Goal: Task Accomplishment & Management: Manage account settings

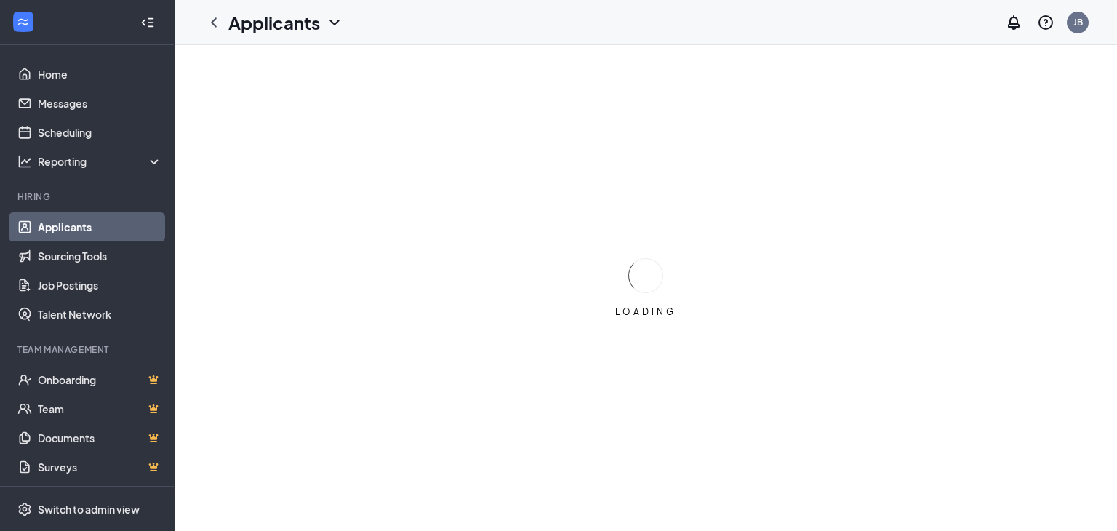
click at [442, 244] on div "LOADING" at bounding box center [645, 288] width 942 height 486
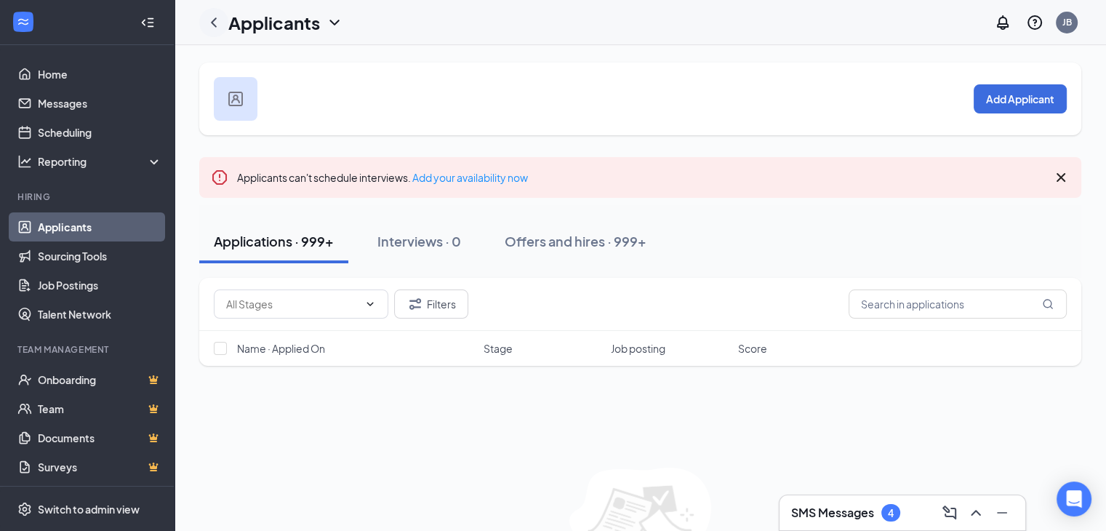
click at [215, 25] on icon "ChevronLeft" at bounding box center [214, 21] width 6 height 9
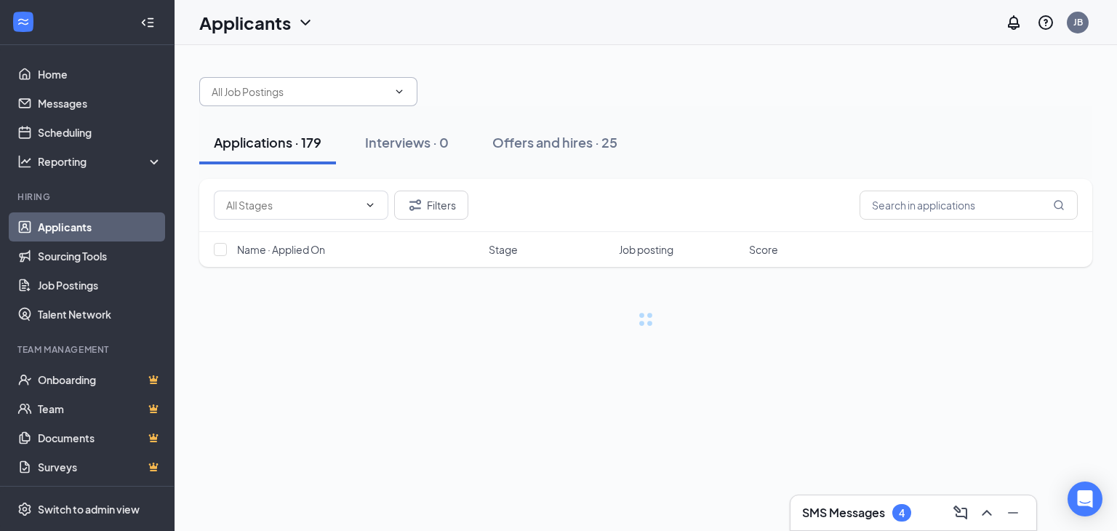
click at [327, 99] on input "text" at bounding box center [300, 92] width 176 height 16
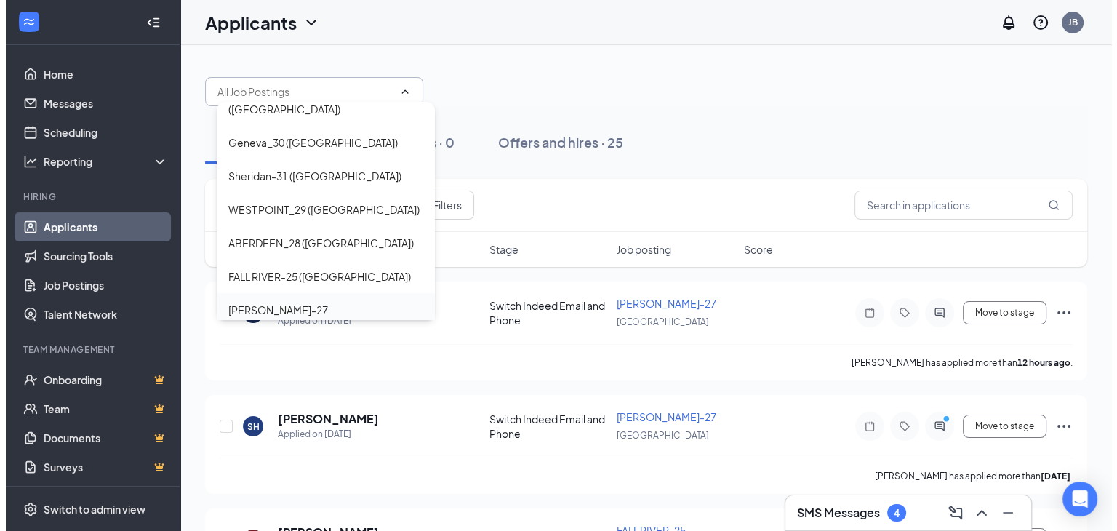
scroll to position [49, 0]
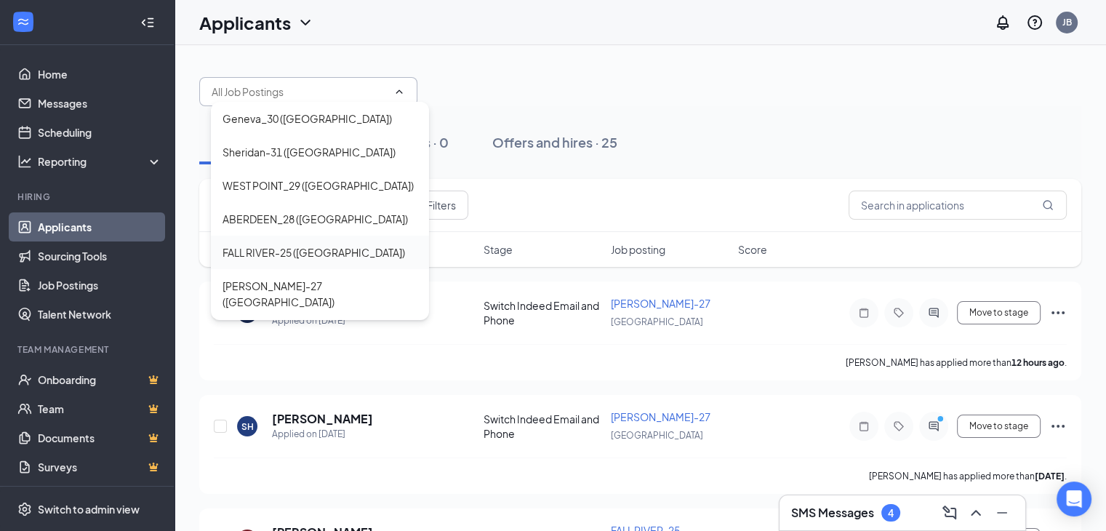
click at [332, 244] on div "FALL RIVER-25 ([GEOGRAPHIC_DATA])" at bounding box center [319, 252] width 195 height 16
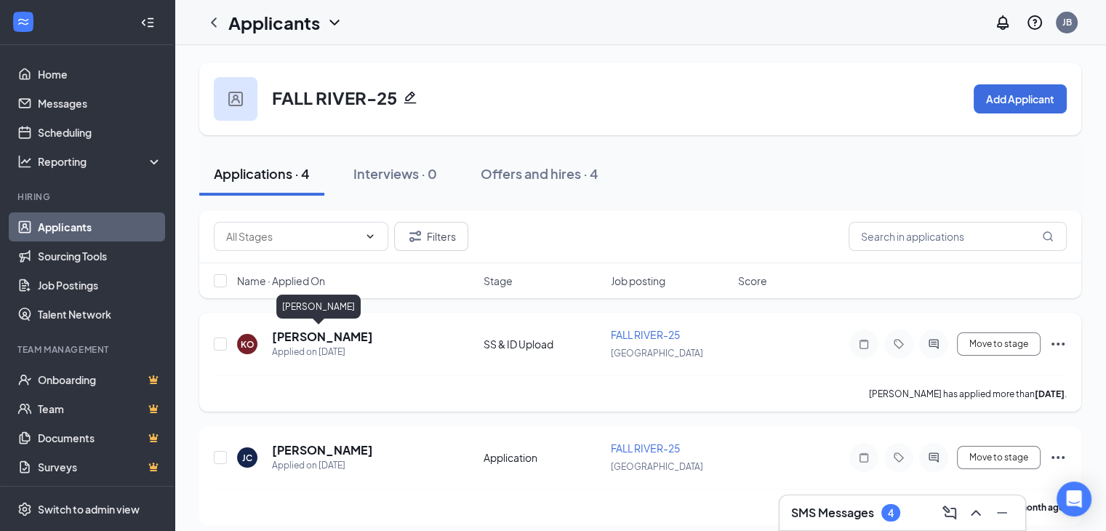
click at [334, 334] on h5 "[PERSON_NAME]" at bounding box center [322, 337] width 101 height 16
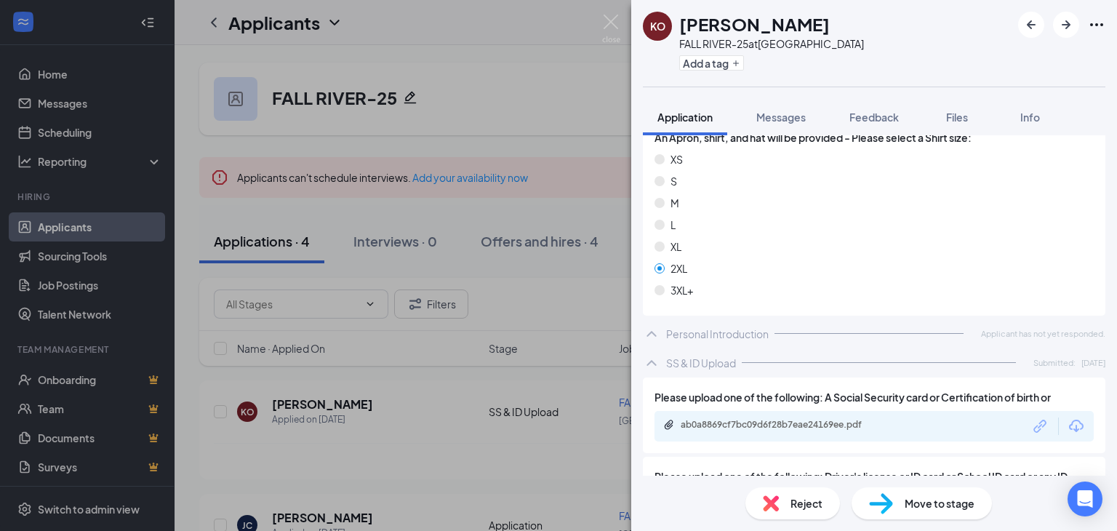
scroll to position [1323, 0]
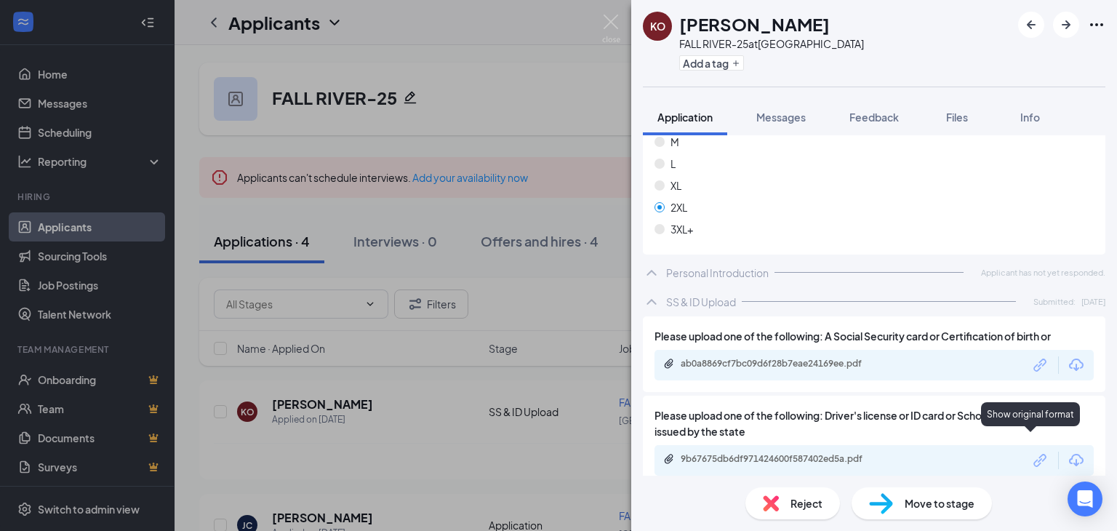
click at [1033, 454] on icon "Link" at bounding box center [1039, 460] width 12 height 12
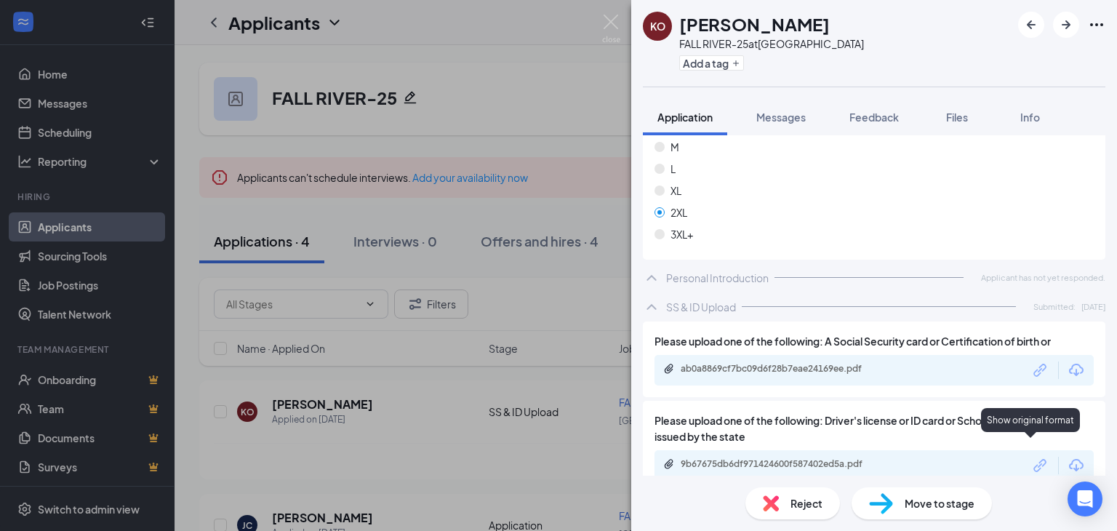
click at [1031, 456] on icon "Link" at bounding box center [1040, 465] width 19 height 19
click at [1033, 361] on icon "Link" at bounding box center [1040, 370] width 19 height 19
click at [956, 509] on span "Move to stage" at bounding box center [939, 503] width 70 height 16
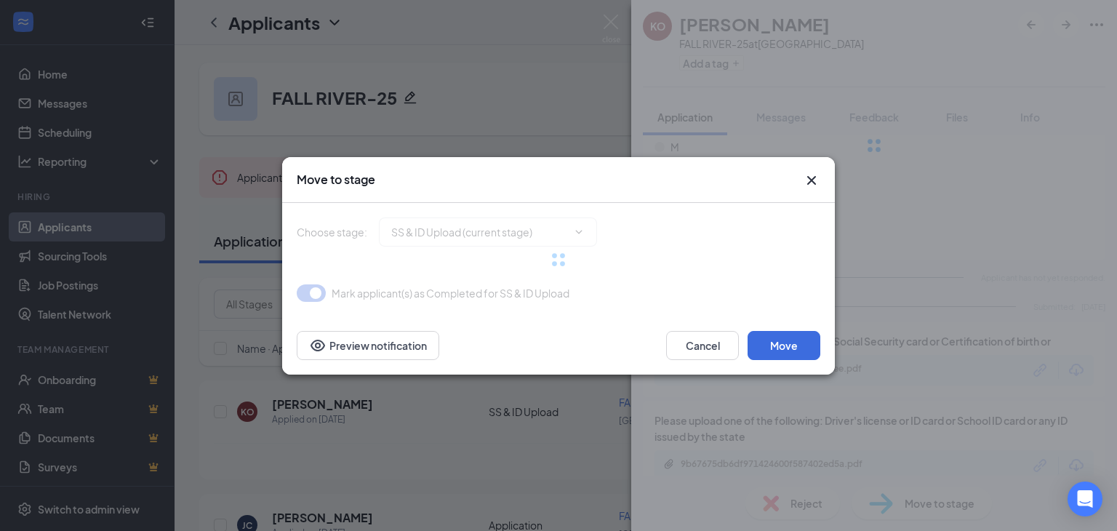
type input "Online Contract Signing (next stage)"
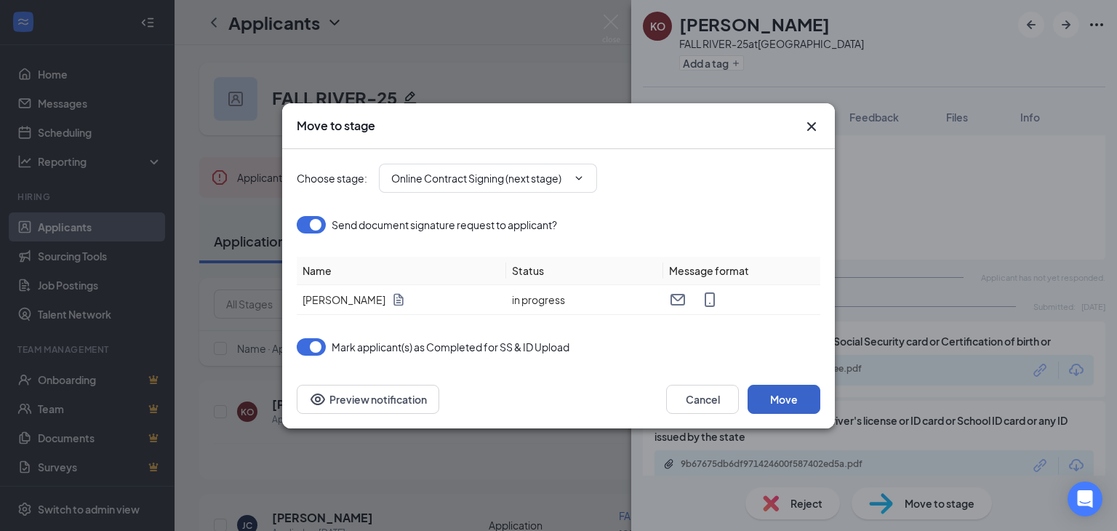
click at [779, 399] on button "Move" at bounding box center [783, 399] width 73 height 29
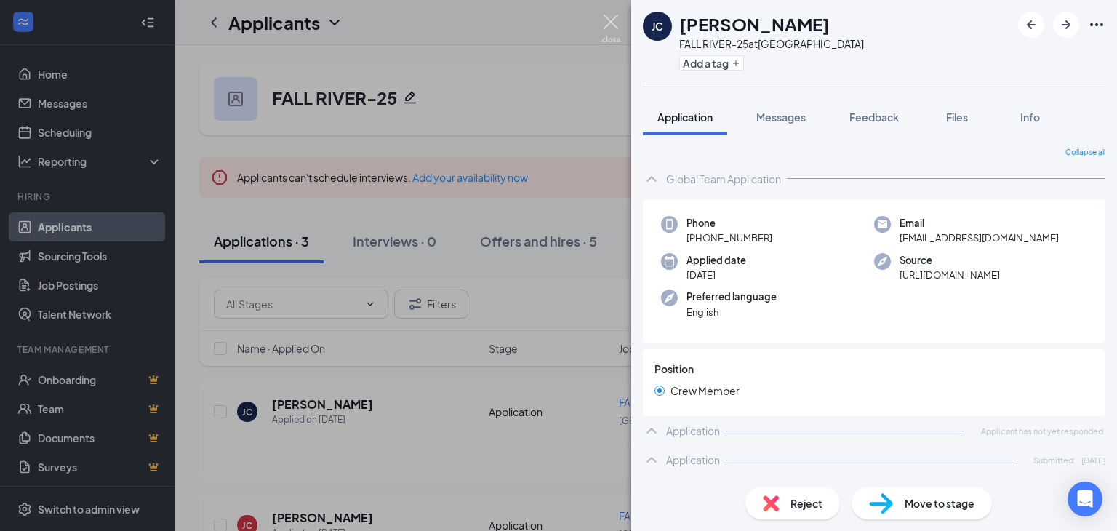
click at [609, 23] on img at bounding box center [611, 29] width 18 height 28
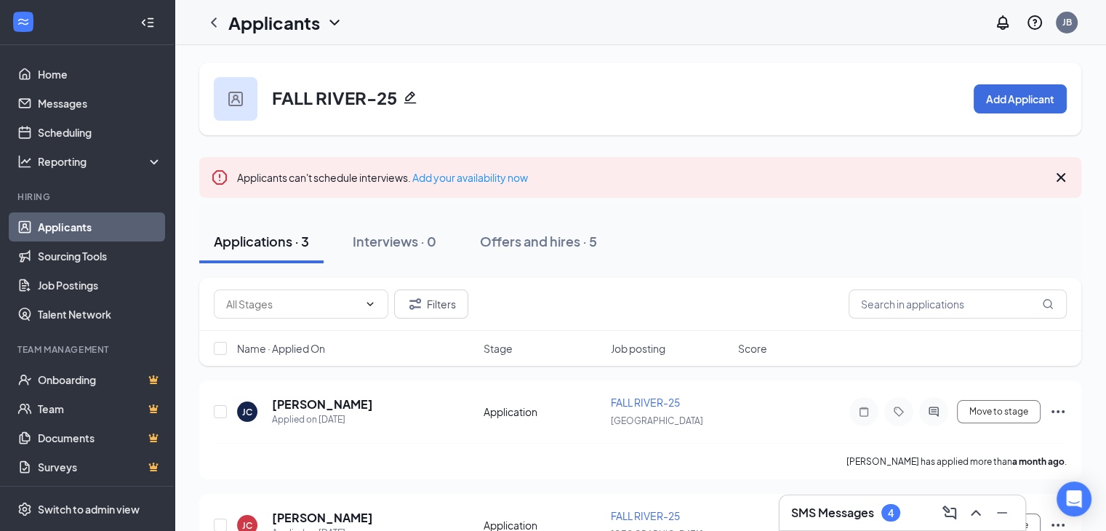
drag, startPoint x: 214, startPoint y: 21, endPoint x: 224, endPoint y: 28, distance: 11.5
click at [214, 21] on icon "ChevronLeft" at bounding box center [213, 22] width 17 height 17
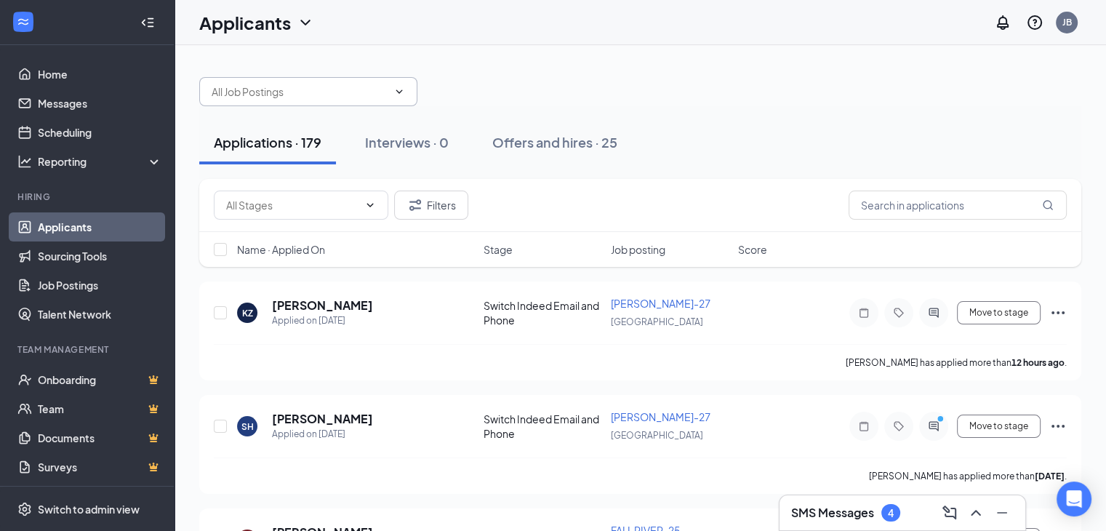
click at [324, 91] on input "text" at bounding box center [300, 92] width 176 height 16
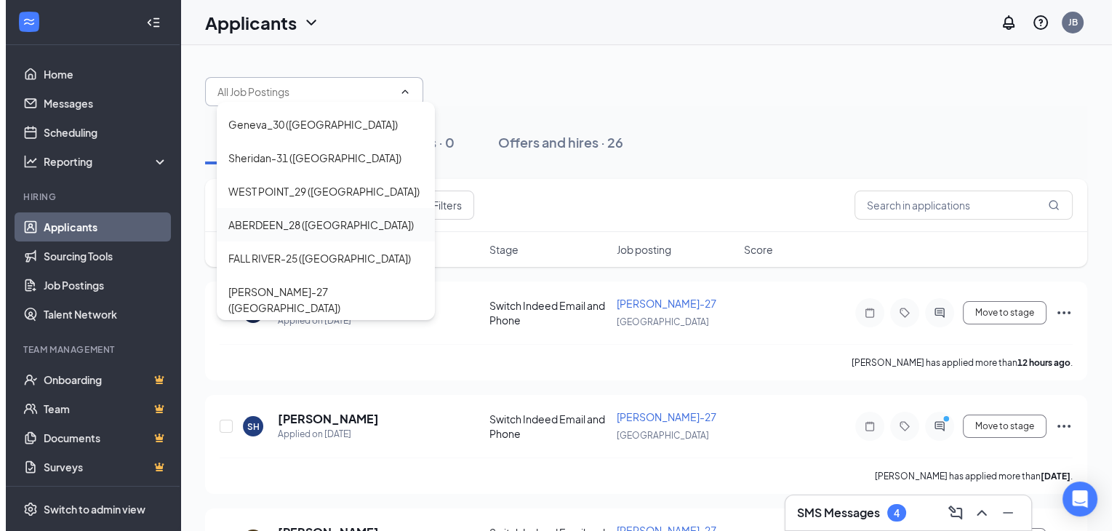
scroll to position [49, 0]
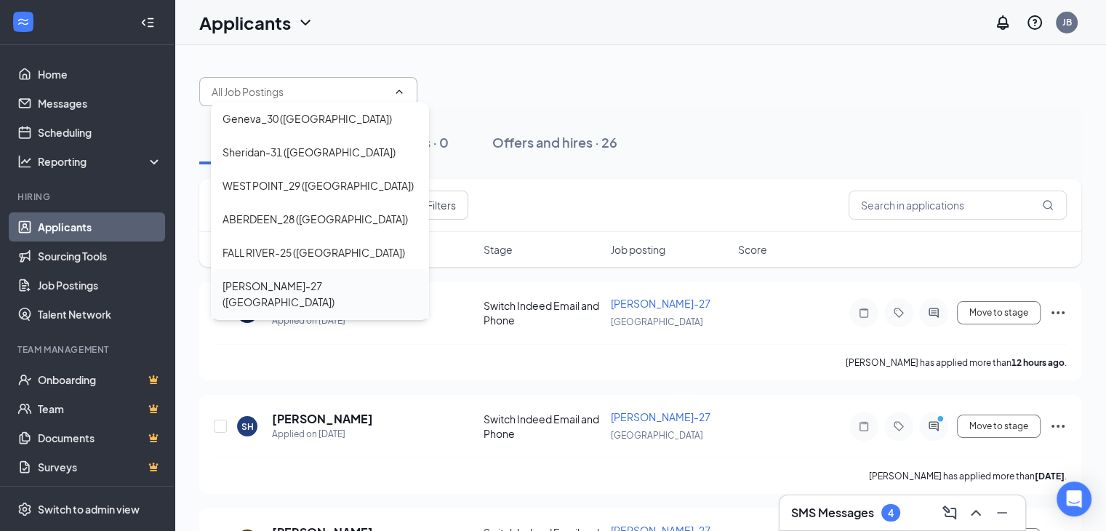
click at [326, 278] on div "[PERSON_NAME]-27 ([GEOGRAPHIC_DATA])" at bounding box center [319, 294] width 195 height 32
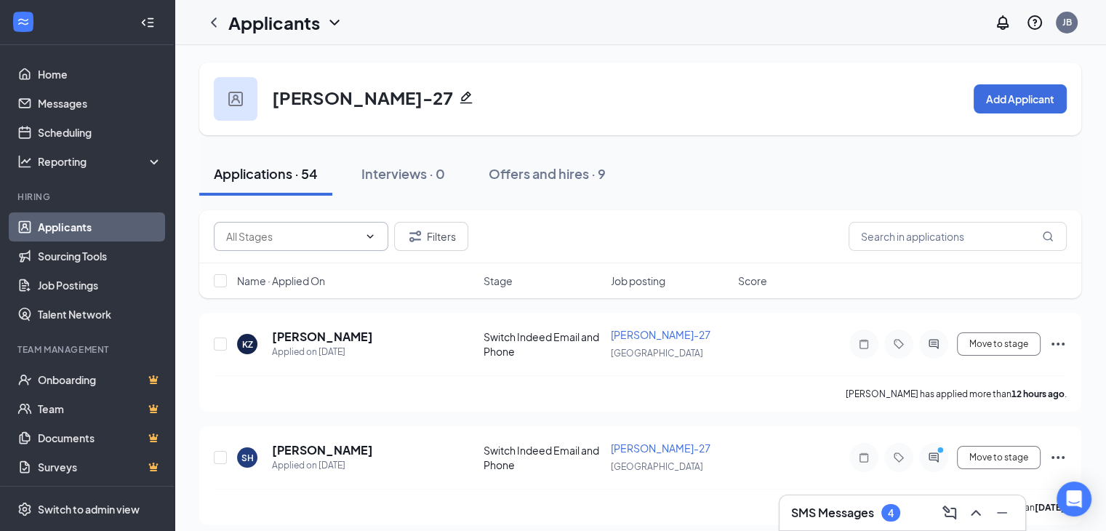
click at [342, 236] on input "text" at bounding box center [292, 236] width 132 height 16
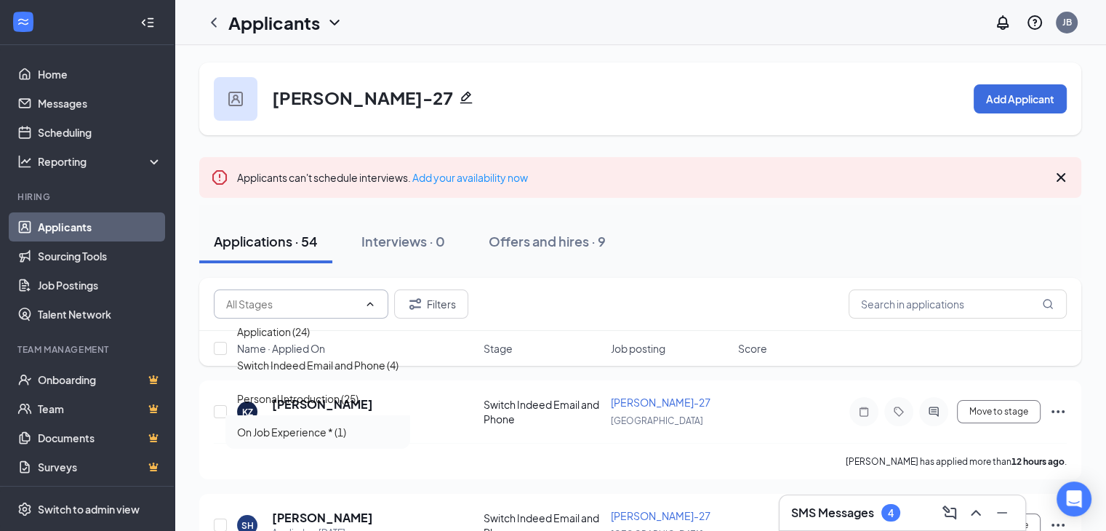
click at [307, 440] on div "On Job Experience * (1)" at bounding box center [291, 432] width 109 height 16
type input "On Job Experience * (1)"
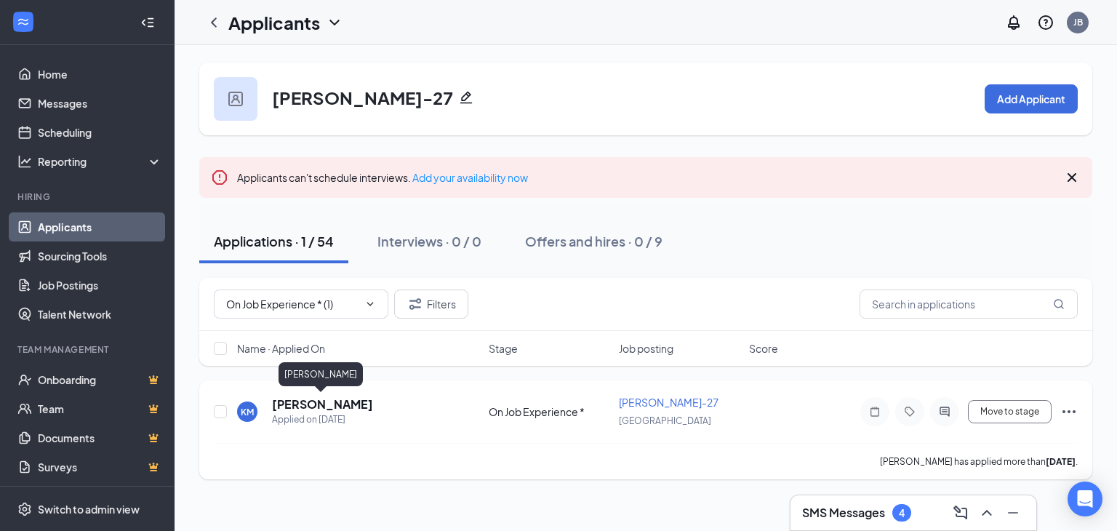
click at [355, 404] on h5 "[PERSON_NAME]" at bounding box center [322, 404] width 101 height 16
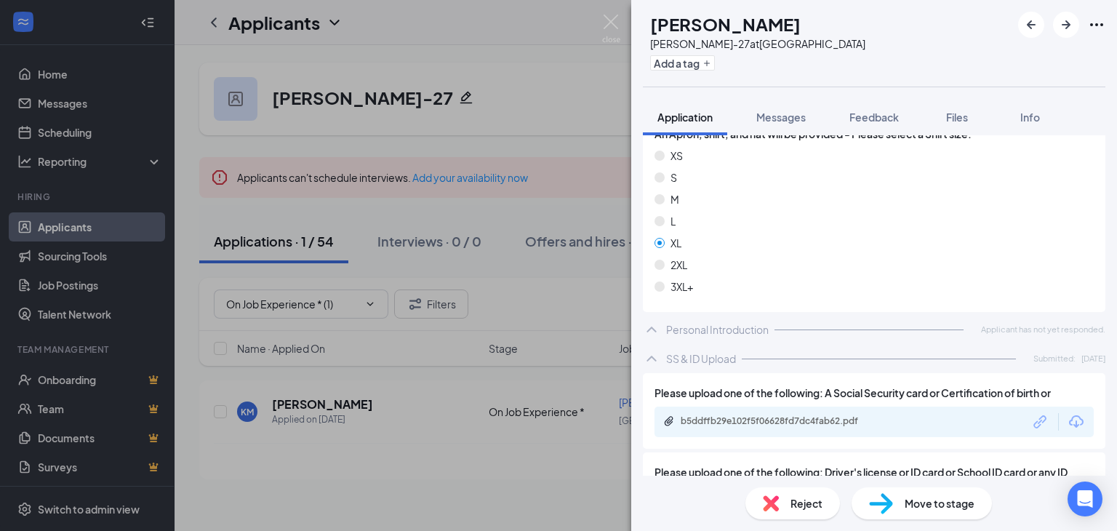
scroll to position [1381, 0]
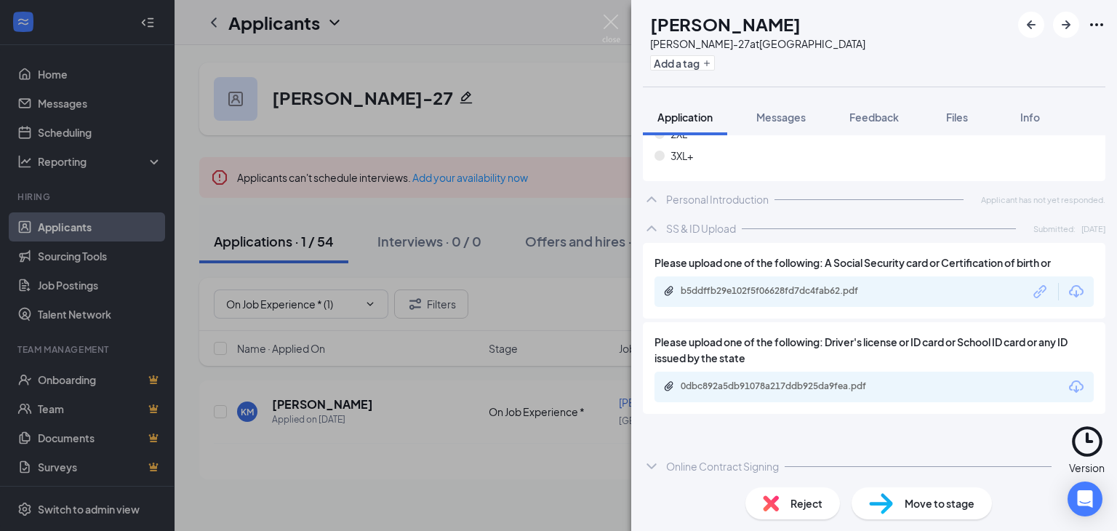
click at [910, 529] on div at bounding box center [866, 529] width 196 height 1
click at [894, 515] on div "On Job Experience * Applicant has not yet responded." at bounding box center [874, 529] width 462 height 29
click at [939, 429] on div "Online Contract Signing Version 1 of 1" at bounding box center [874, 465] width 462 height 97
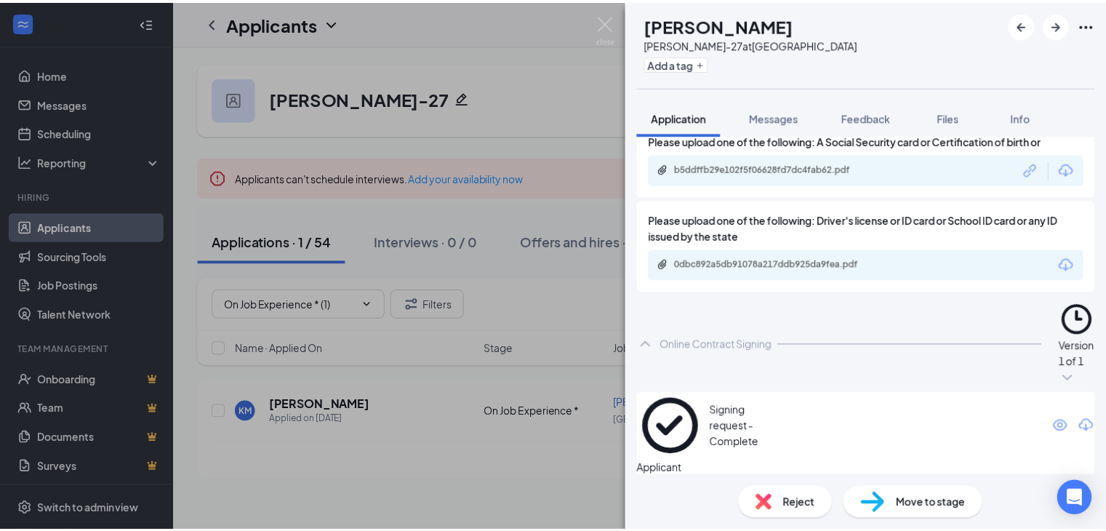
scroll to position [1498, 0]
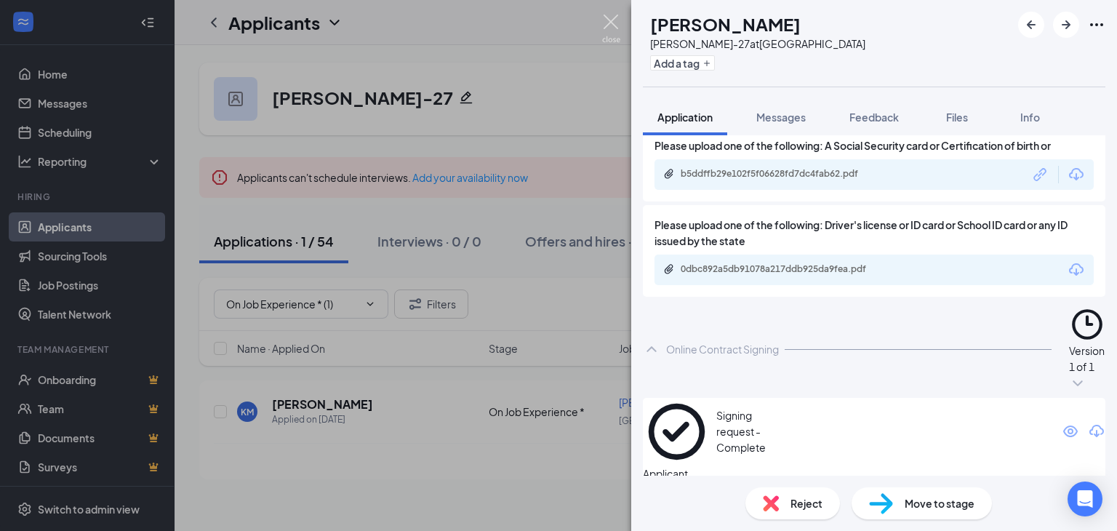
click at [610, 21] on img at bounding box center [611, 29] width 18 height 28
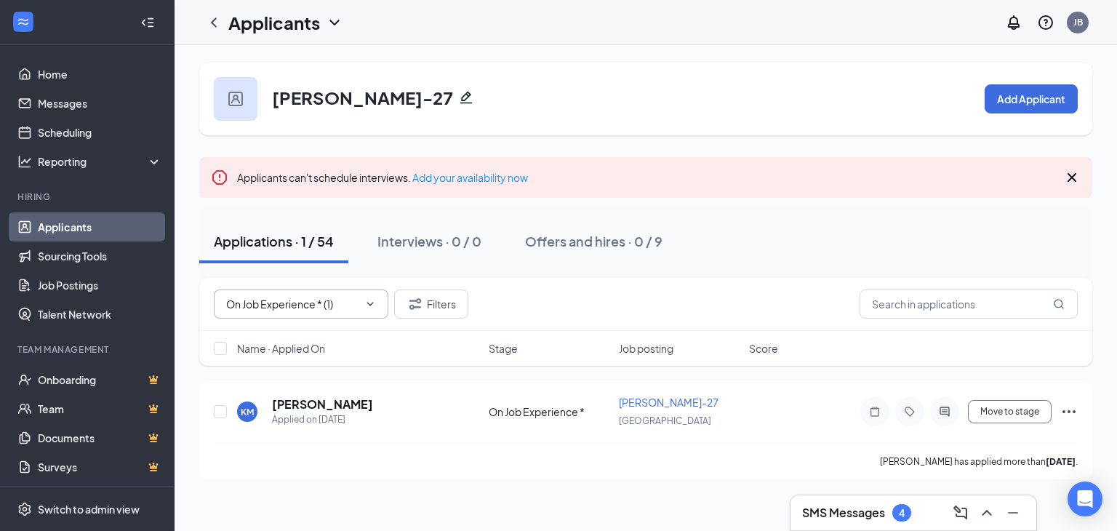
click at [366, 308] on icon "Cross" at bounding box center [370, 312] width 9 height 9
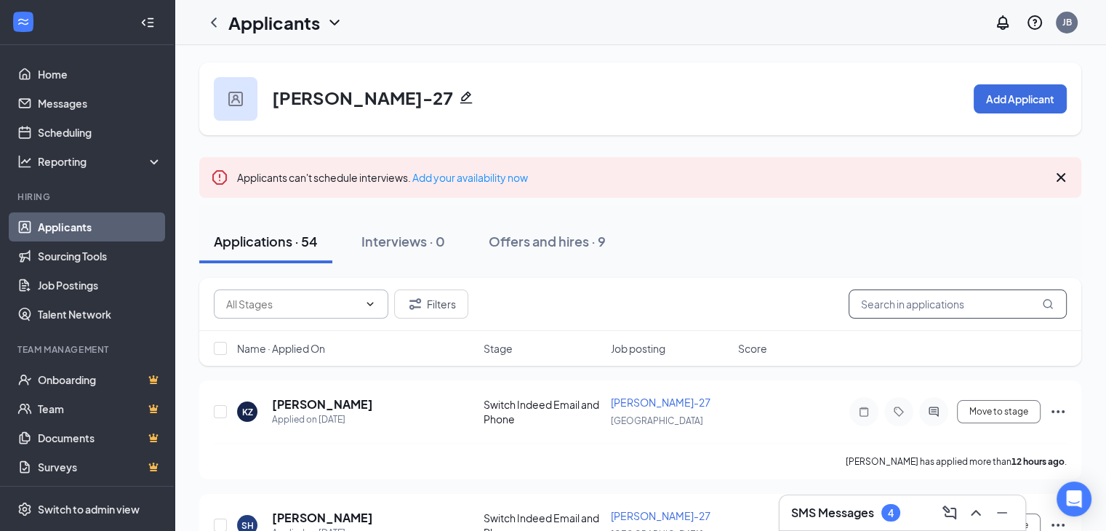
click at [904, 306] on input "text" at bounding box center [957, 303] width 218 height 29
click at [896, 302] on input "j" at bounding box center [957, 303] width 218 height 29
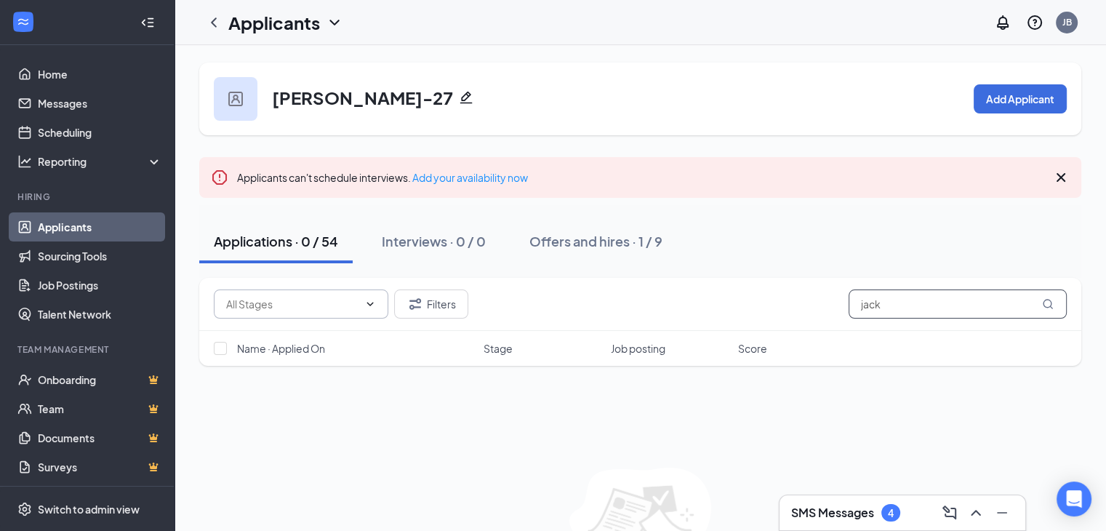
drag, startPoint x: 920, startPoint y: 306, endPoint x: 801, endPoint y: 301, distance: 120.1
click at [793, 306] on div "Application (24) Switch Indeed Email and Phone (4) Personal Introduction (25) O…" at bounding box center [640, 303] width 853 height 29
paste input "978047685"
type input "978047685"
click at [1020, 306] on input "978047685" at bounding box center [957, 303] width 218 height 29
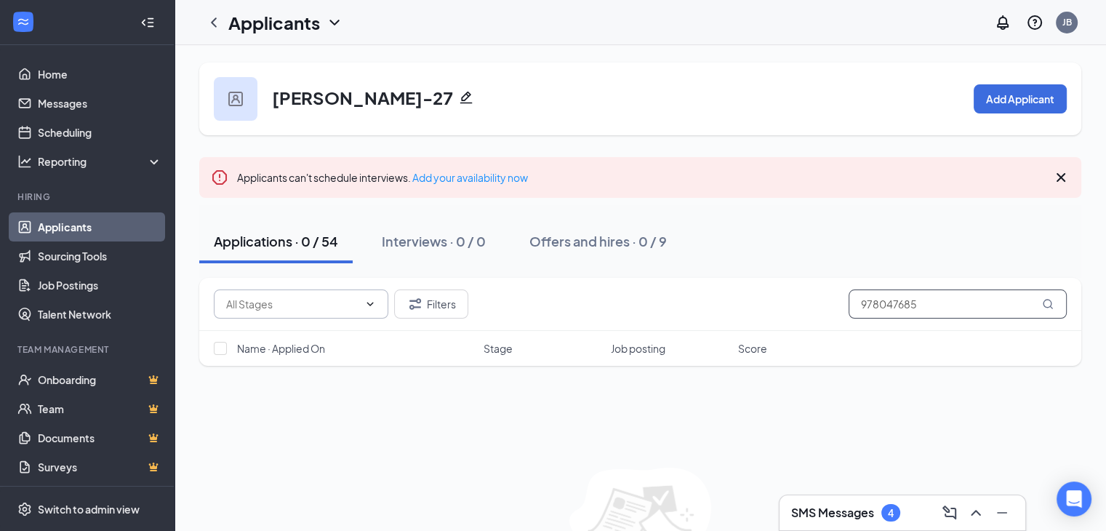
drag, startPoint x: 1004, startPoint y: 306, endPoint x: 739, endPoint y: 302, distance: 264.7
click at [740, 306] on div "Application (24) Switch Indeed Email and Phone (4) Personal Introduction (25) O…" at bounding box center [640, 303] width 853 height 29
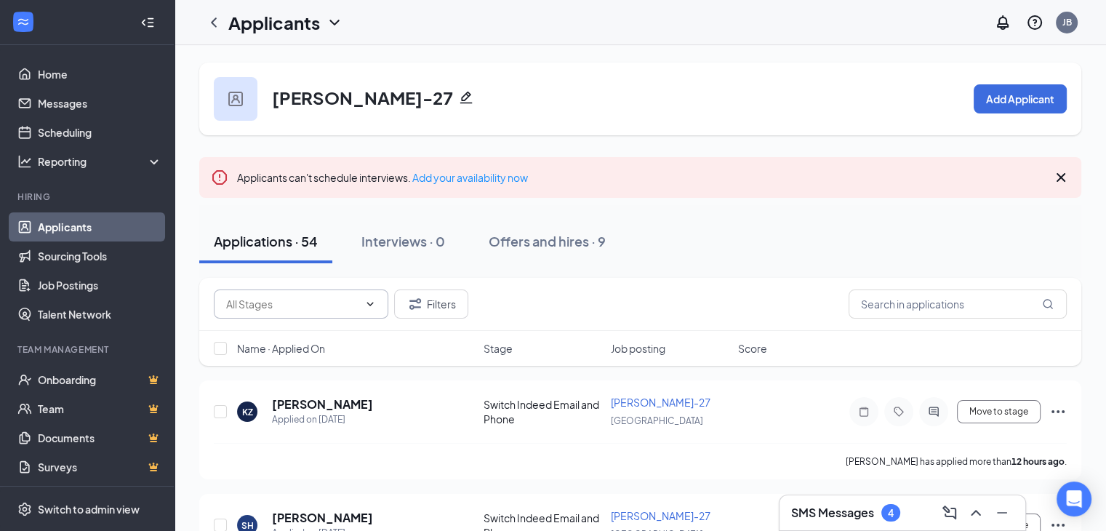
click at [357, 303] on input "text" at bounding box center [292, 304] width 132 height 16
click at [901, 306] on input "text" at bounding box center [957, 303] width 218 height 29
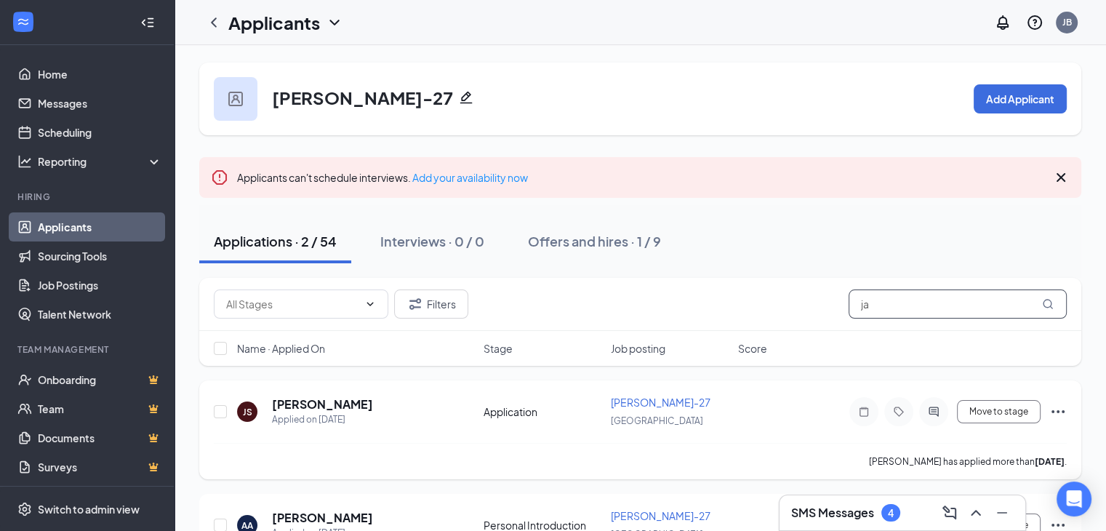
scroll to position [76, 0]
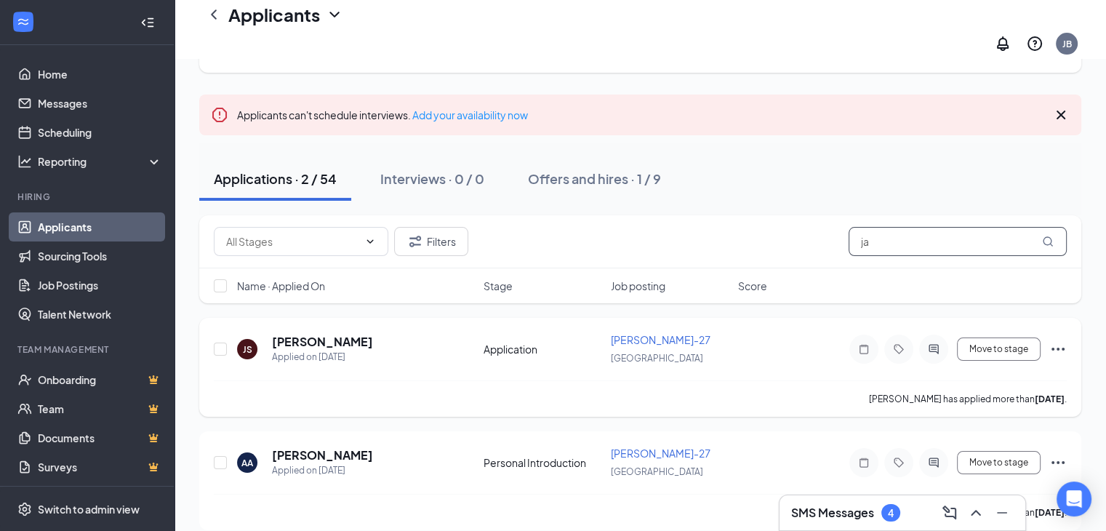
type input "j"
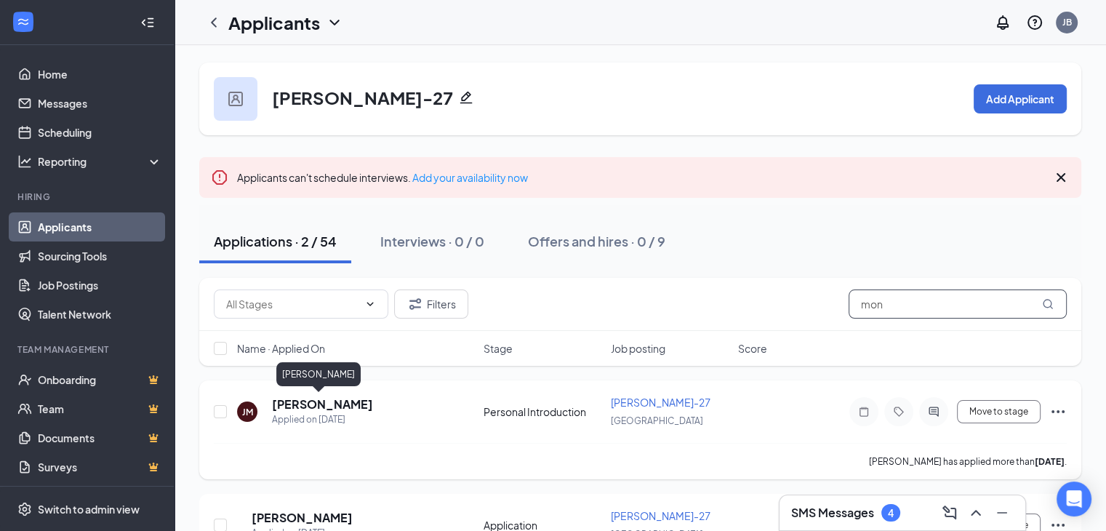
type input "mon"
click at [327, 401] on h5 "[PERSON_NAME]" at bounding box center [322, 404] width 101 height 16
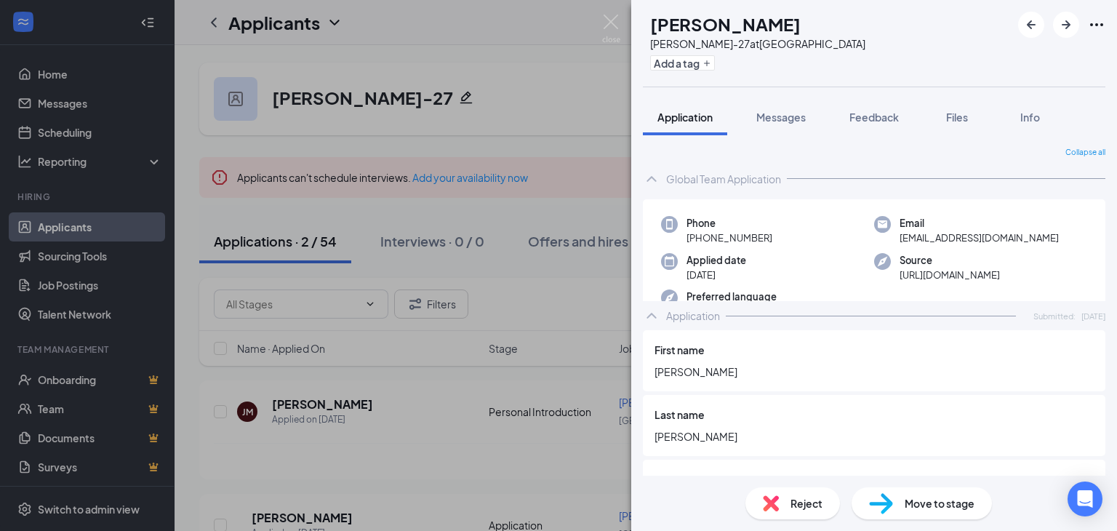
click at [701, 30] on h1 "[PERSON_NAME]" at bounding box center [725, 24] width 151 height 25
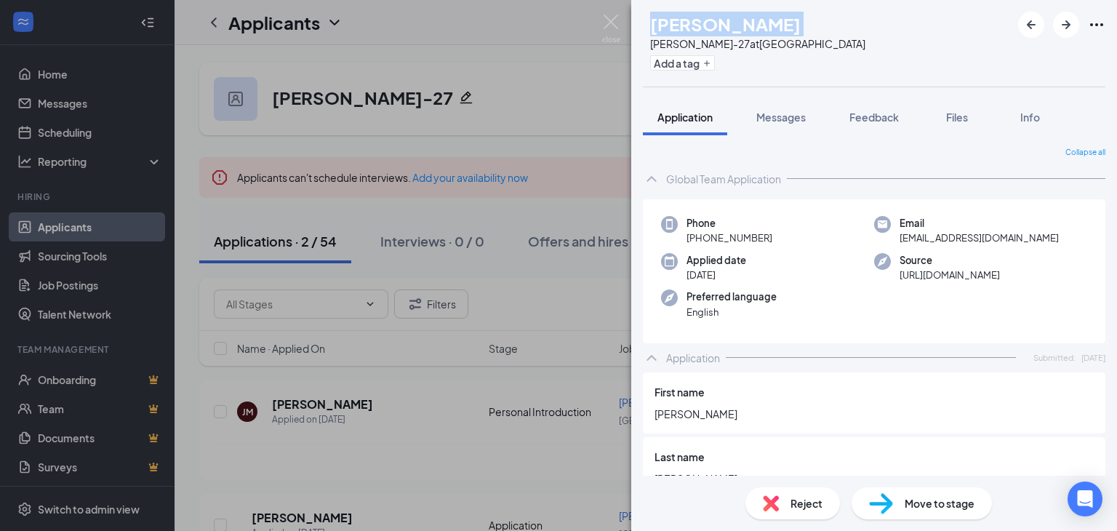
click at [701, 30] on h1 "[PERSON_NAME]" at bounding box center [725, 24] width 151 height 25
copy h1 "[PERSON_NAME]"
click at [609, 28] on img at bounding box center [611, 29] width 18 height 28
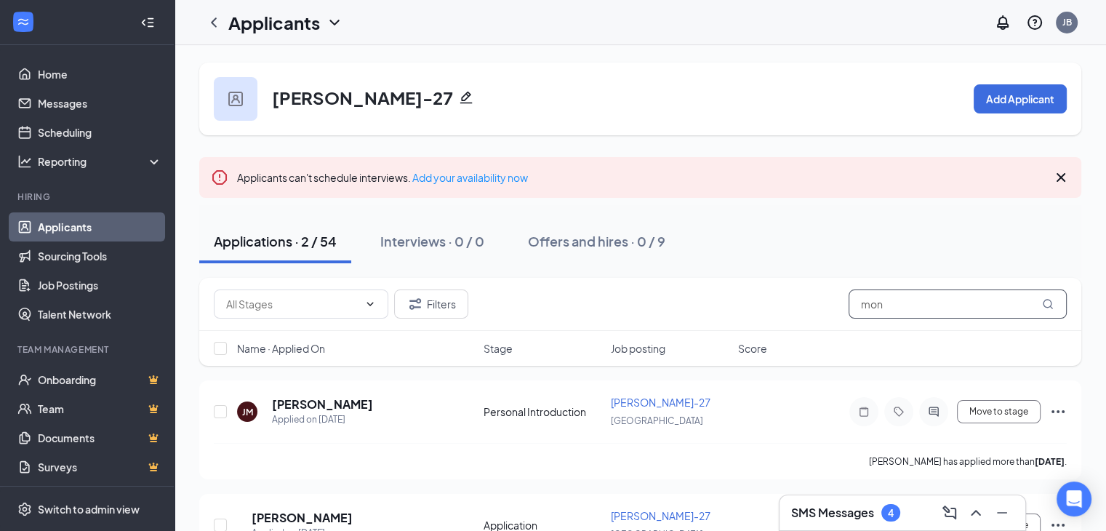
drag, startPoint x: 834, startPoint y: 310, endPoint x: 876, endPoint y: 300, distance: 43.2
drag, startPoint x: 876, startPoint y: 300, endPoint x: 887, endPoint y: 306, distance: 12.4
click at [887, 306] on input "mon" at bounding box center [957, 303] width 218 height 29
drag, startPoint x: 887, startPoint y: 306, endPoint x: 827, endPoint y: 314, distance: 60.2
click at [828, 314] on div "Application (24) Switch Indeed Email and Phone (4) Personal Introduction (25) O…" at bounding box center [640, 303] width 853 height 29
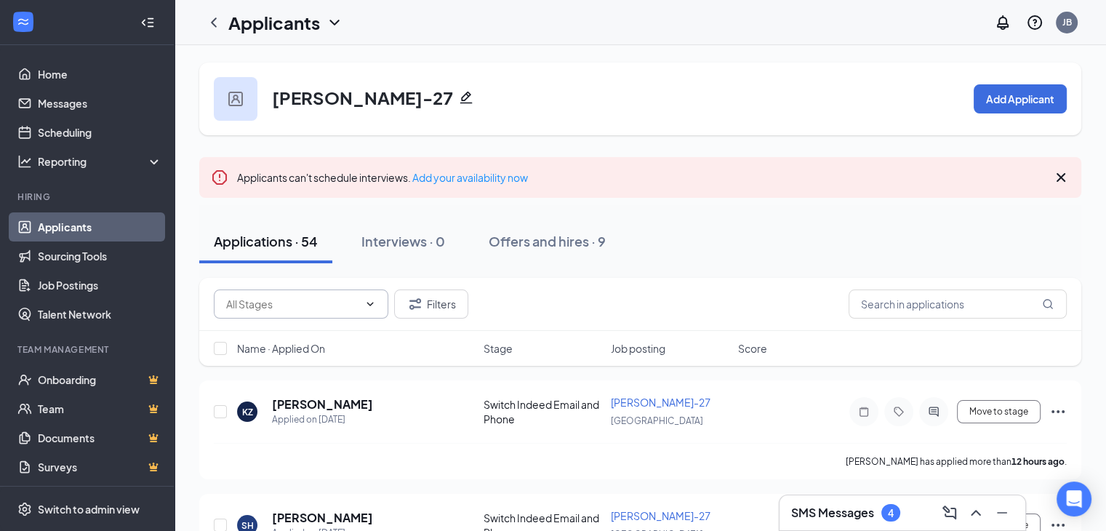
click at [285, 309] on input "text" at bounding box center [292, 304] width 132 height 16
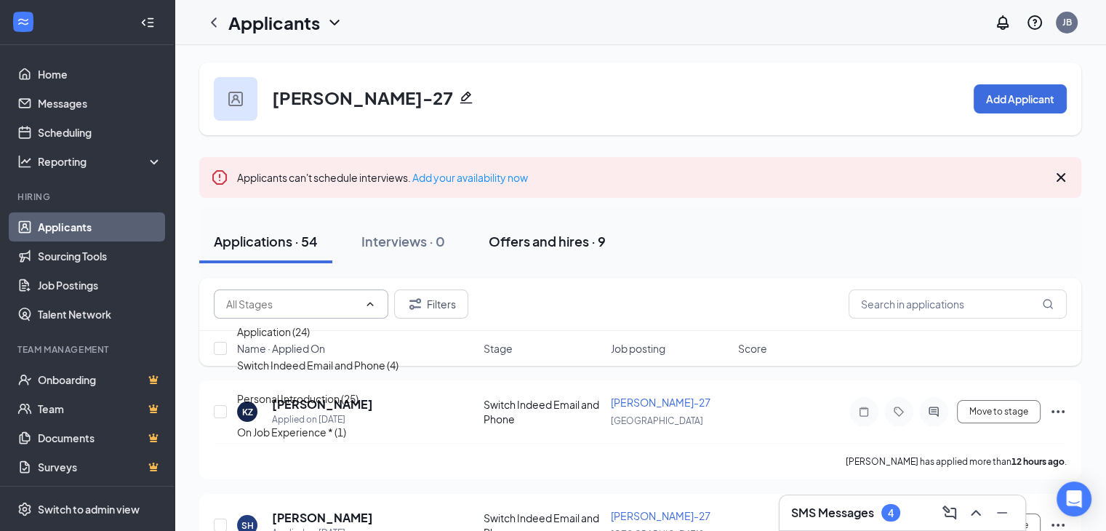
click at [529, 241] on div "Offers and hires · 9" at bounding box center [547, 241] width 117 height 18
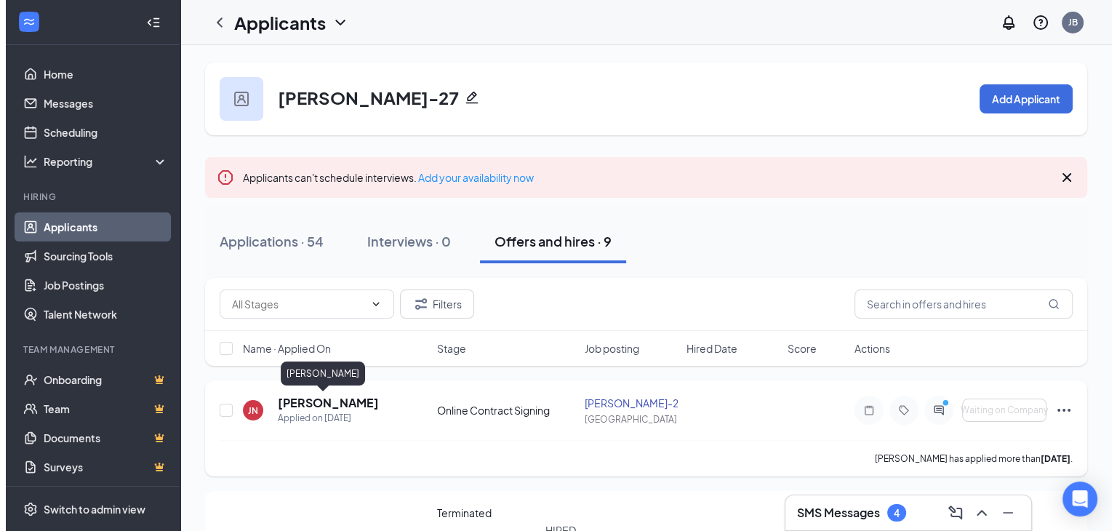
scroll to position [73, 0]
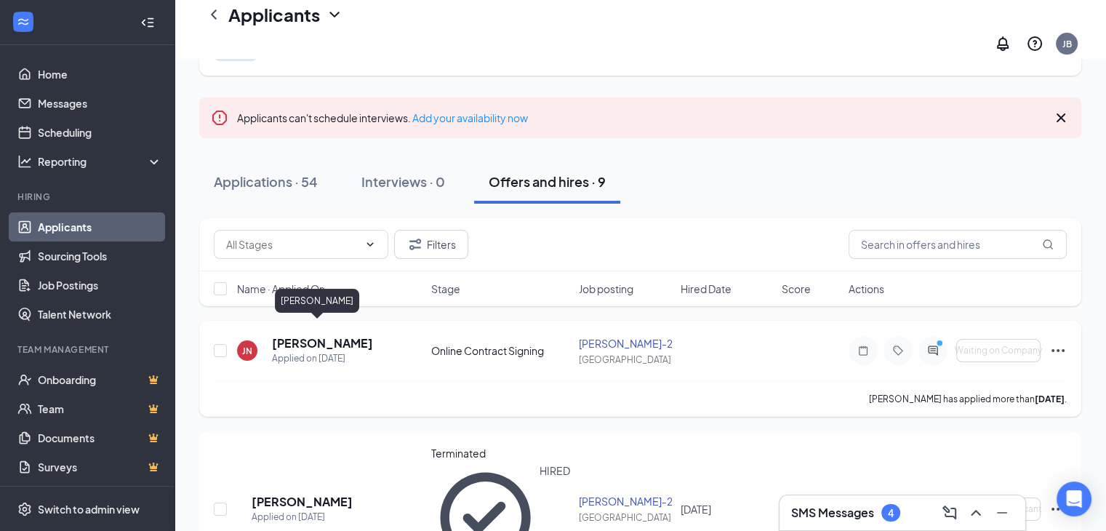
click at [351, 335] on h5 "[PERSON_NAME]" at bounding box center [322, 343] width 101 height 16
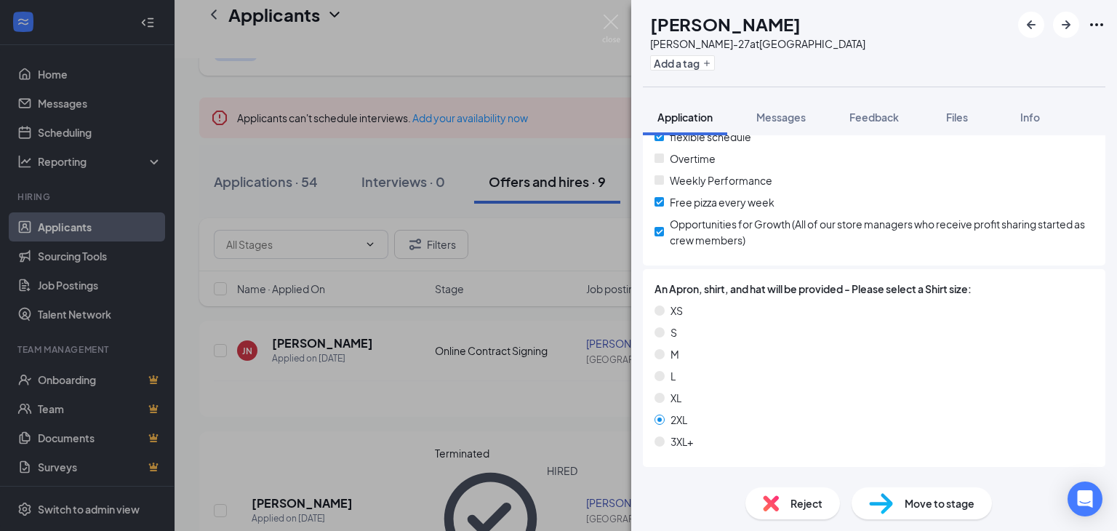
scroll to position [1352, 0]
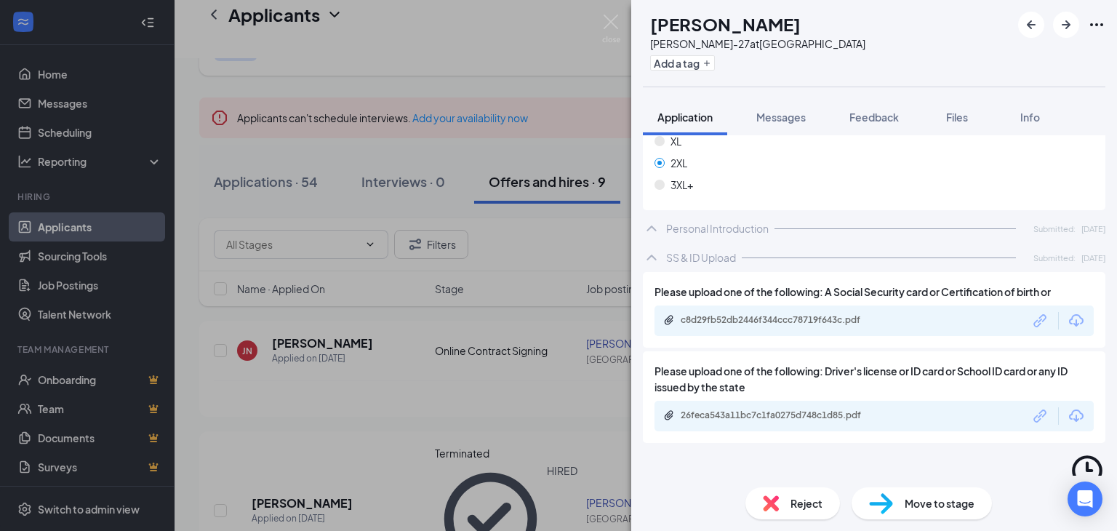
click at [939, 460] on div "Online Contract Signing Version 1 of 1" at bounding box center [874, 494] width 462 height 97
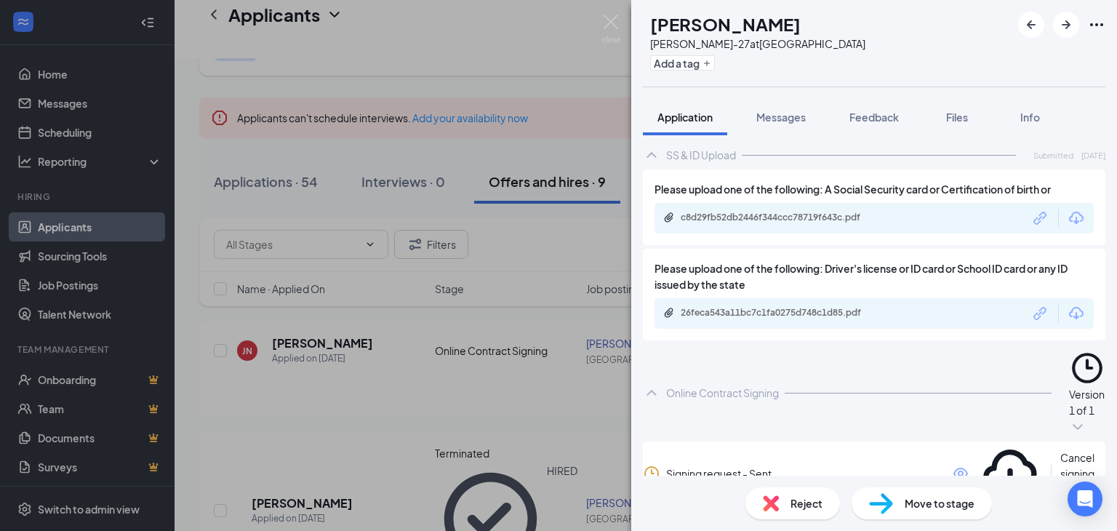
scroll to position [1467, 0]
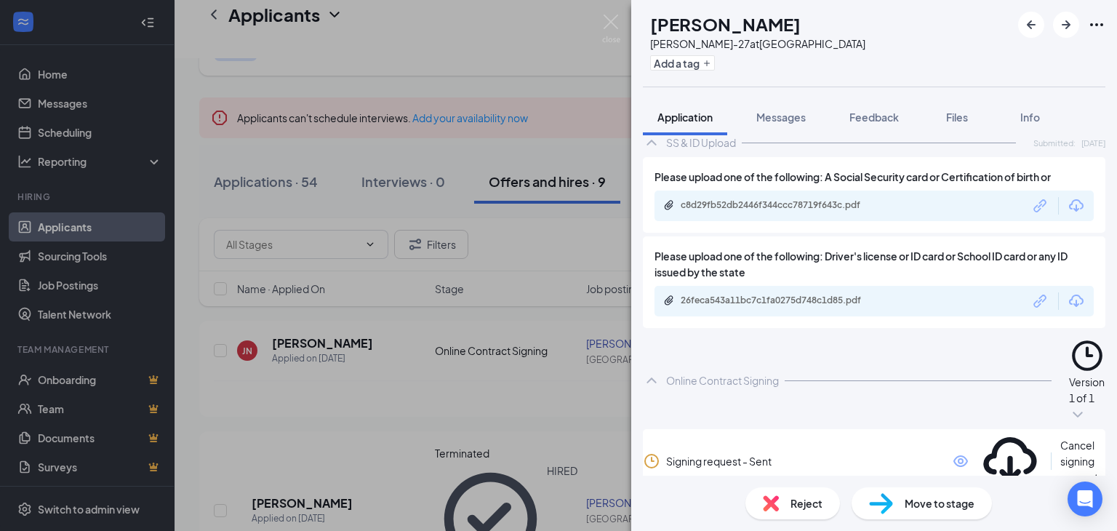
click at [721, 26] on h1 "[PERSON_NAME]" at bounding box center [725, 24] width 151 height 25
click at [720, 25] on h1 "[PERSON_NAME]" at bounding box center [725, 24] width 151 height 25
copy h1 "[PERSON_NAME]"
click at [783, 122] on span "Messages" at bounding box center [780, 117] width 49 height 13
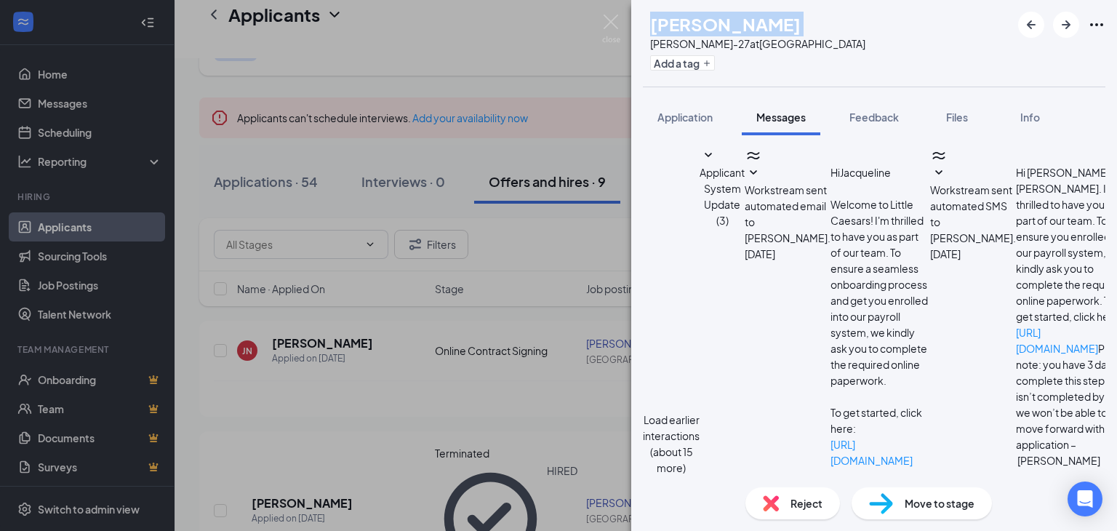
scroll to position [317, 0]
click at [691, 117] on span "Application" at bounding box center [684, 117] width 55 height 13
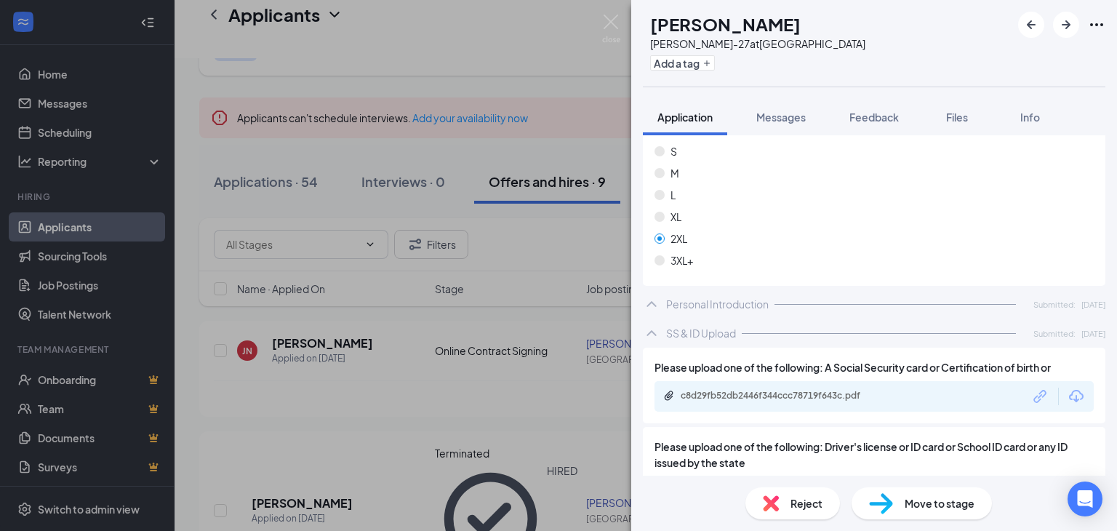
scroll to position [1352, 0]
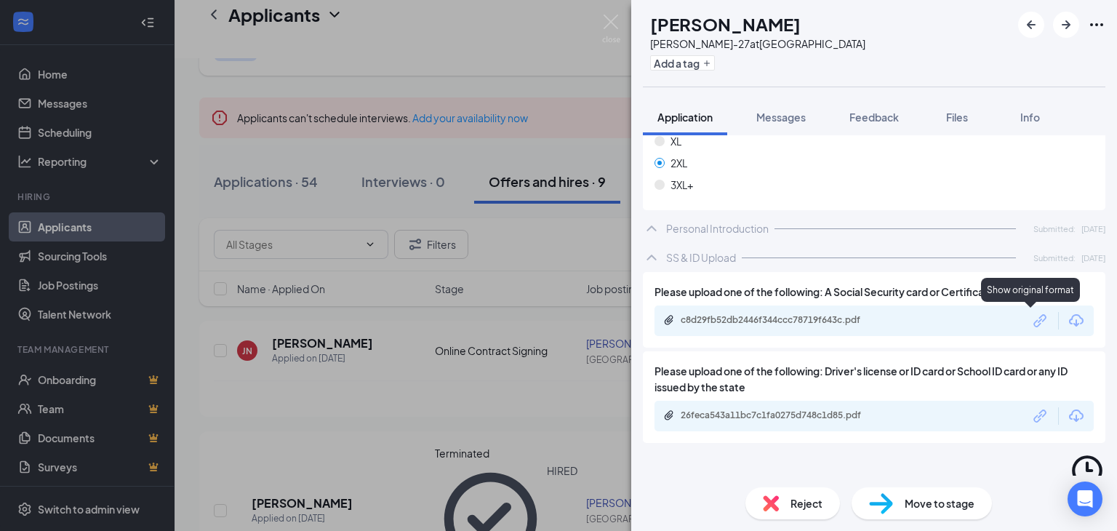
click at [1031, 322] on icon "Link" at bounding box center [1040, 320] width 19 height 19
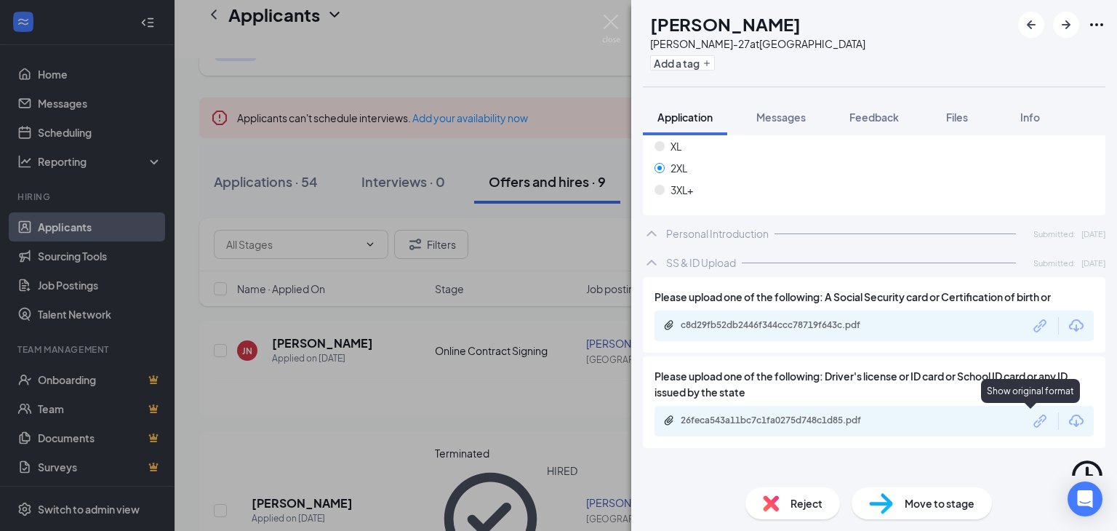
click at [1031, 417] on icon "Link" at bounding box center [1040, 421] width 19 height 19
click at [726, 24] on h1 "[PERSON_NAME]" at bounding box center [725, 24] width 151 height 25
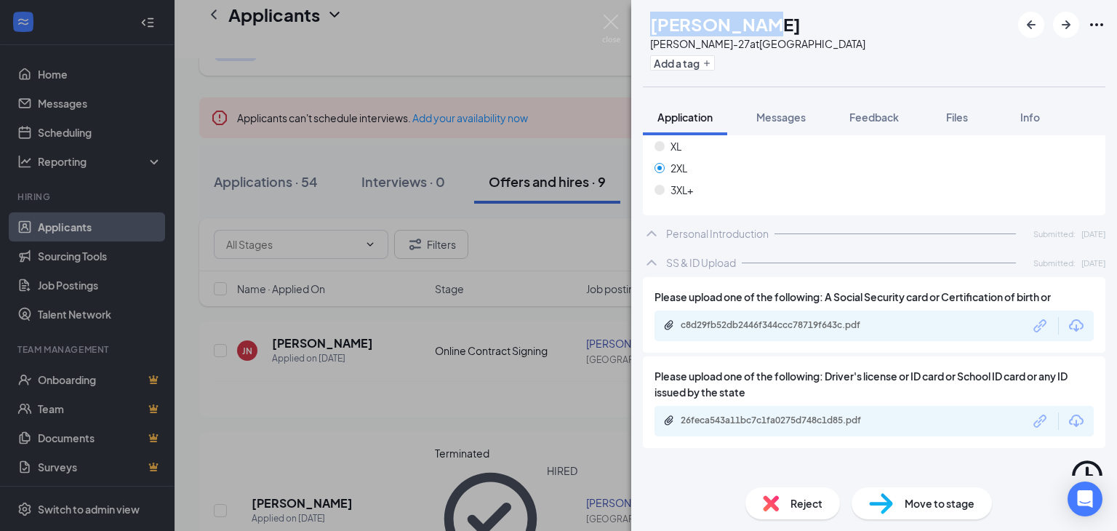
click at [726, 24] on h1 "[PERSON_NAME]" at bounding box center [725, 24] width 151 height 25
copy h1 "[PERSON_NAME]"
click at [718, 23] on h1 "[PERSON_NAME]" at bounding box center [725, 24] width 151 height 25
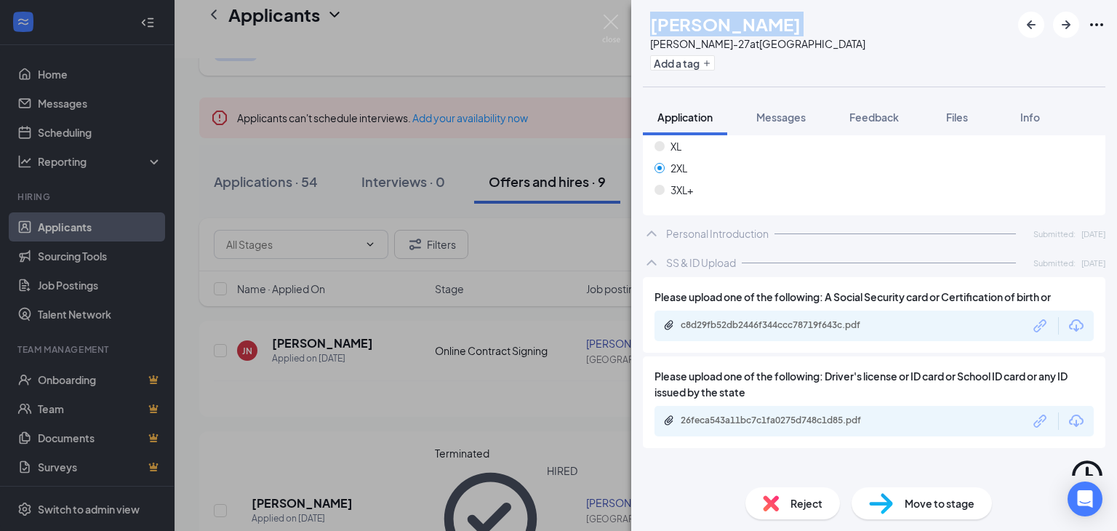
click at [718, 23] on h1 "[PERSON_NAME]" at bounding box center [725, 24] width 151 height 25
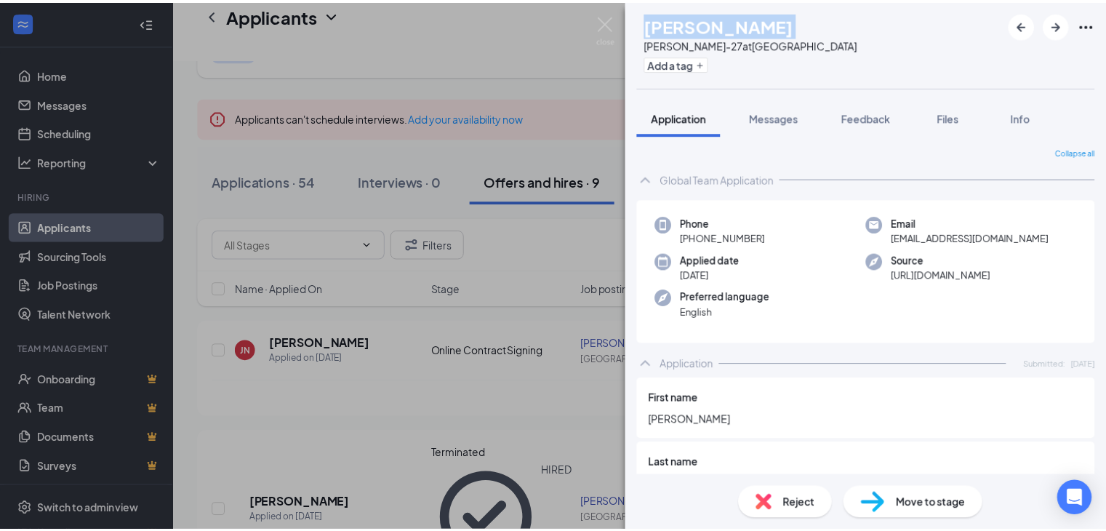
scroll to position [291, 0]
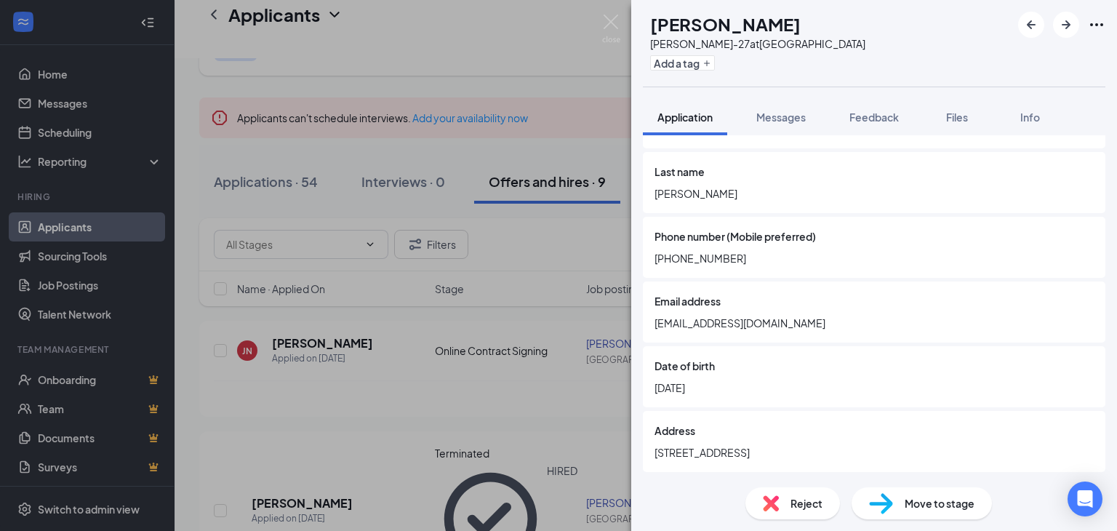
click at [709, 257] on span "[PHONE_NUMBER]" at bounding box center [873, 258] width 439 height 16
copy span "[PHONE_NUMBER]"
click at [611, 25] on img at bounding box center [611, 29] width 18 height 28
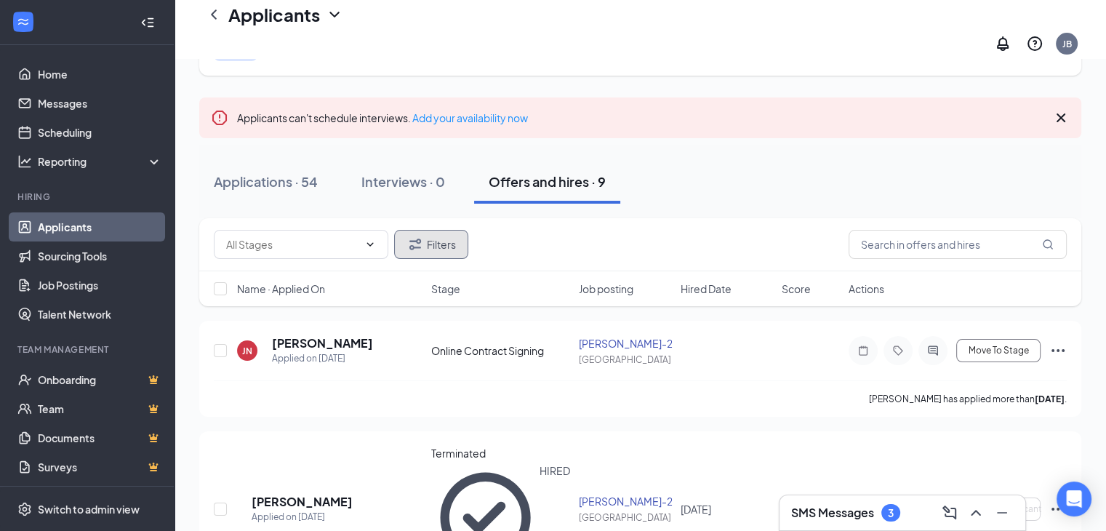
click at [444, 232] on button "Filters" at bounding box center [431, 244] width 74 height 29
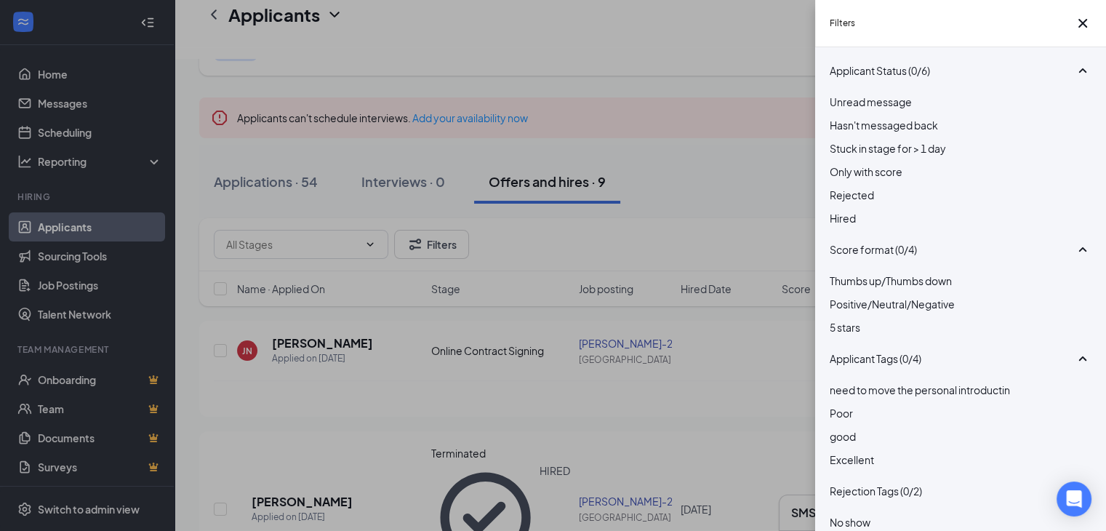
click at [843, 187] on div at bounding box center [961, 187] width 262 height 0
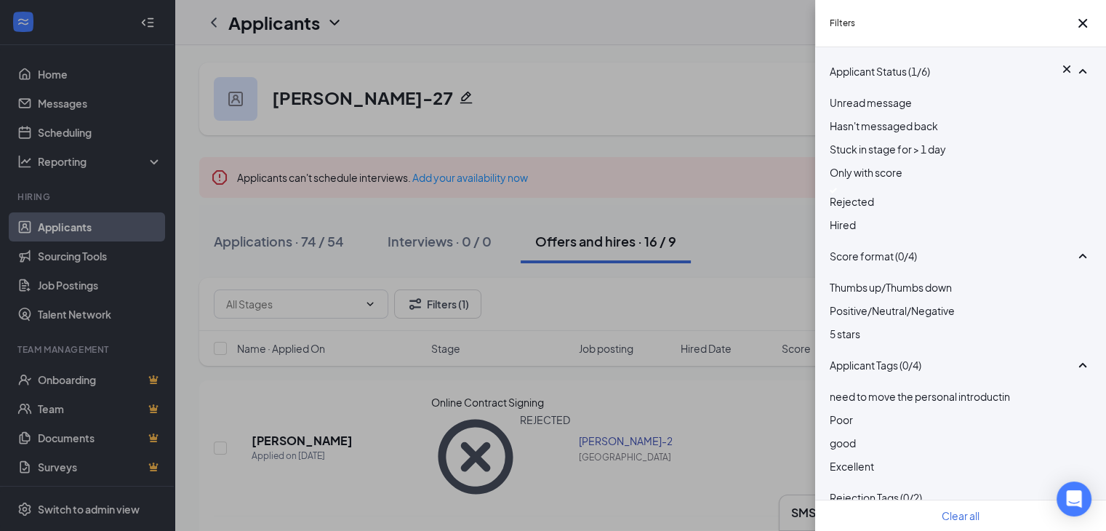
click at [702, 443] on div "Filters Applicant Status (1/6) Unread message Hasn't messaged back Stuck in sta…" at bounding box center [553, 265] width 1106 height 531
click at [1078, 28] on icon "Cross" at bounding box center [1082, 23] width 9 height 9
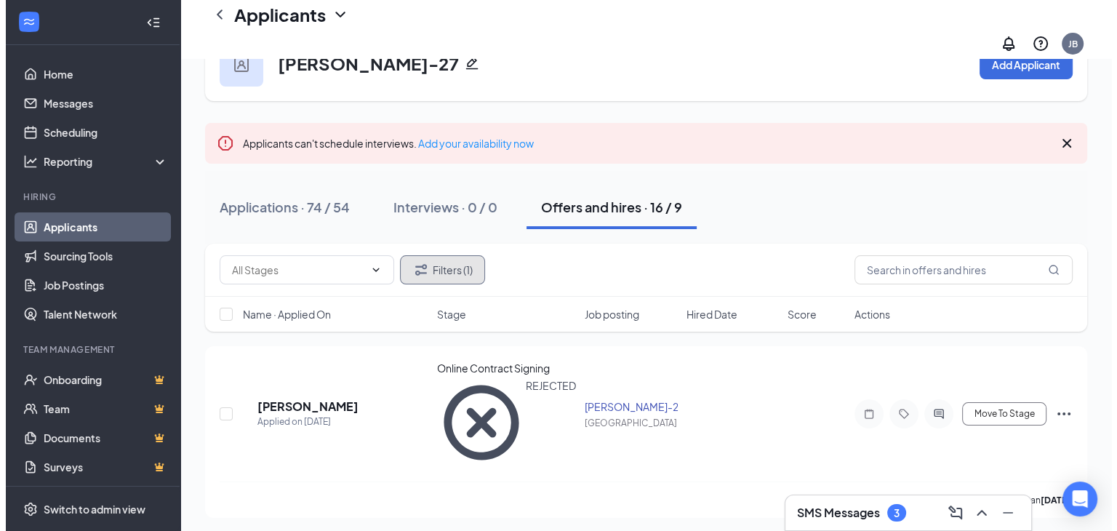
scroll to position [73, 0]
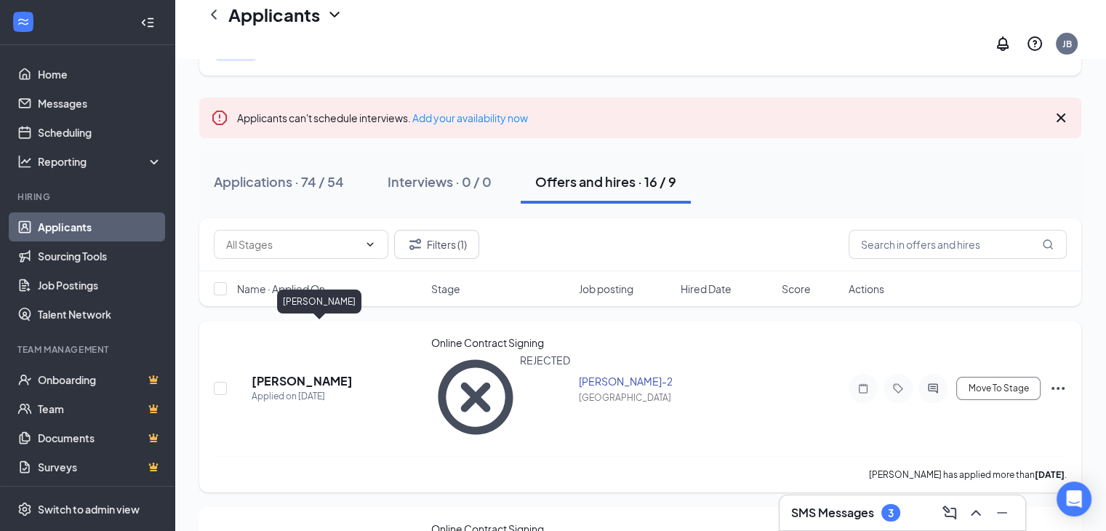
click at [322, 373] on h5 "[PERSON_NAME]" at bounding box center [302, 381] width 101 height 16
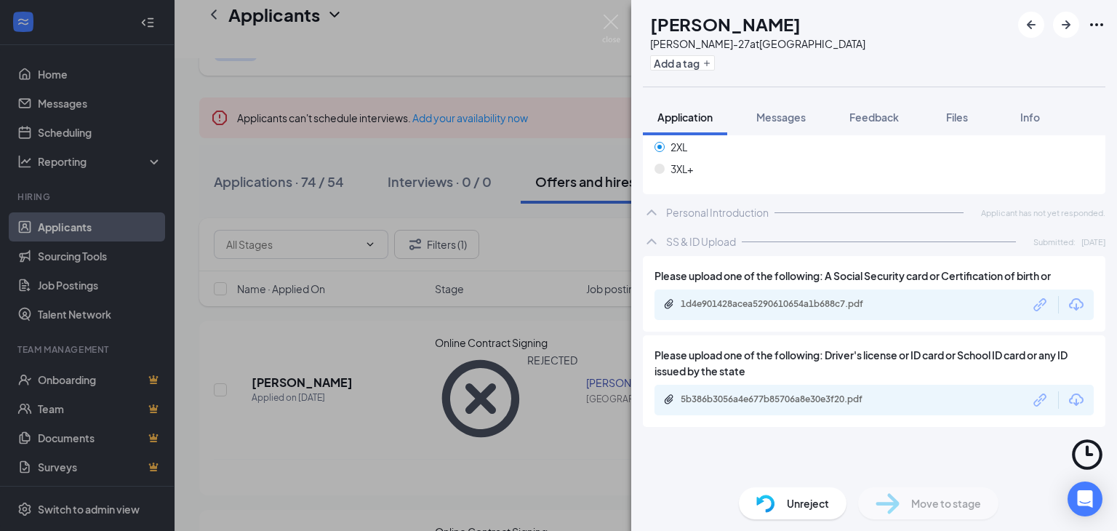
click at [953, 479] on div at bounding box center [918, 479] width 267 height 1
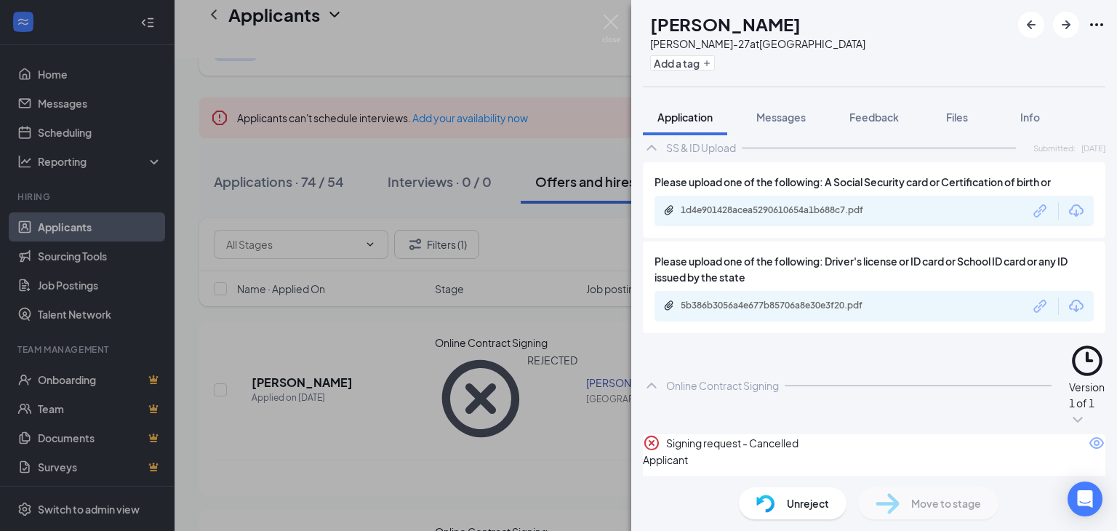
scroll to position [1472, 0]
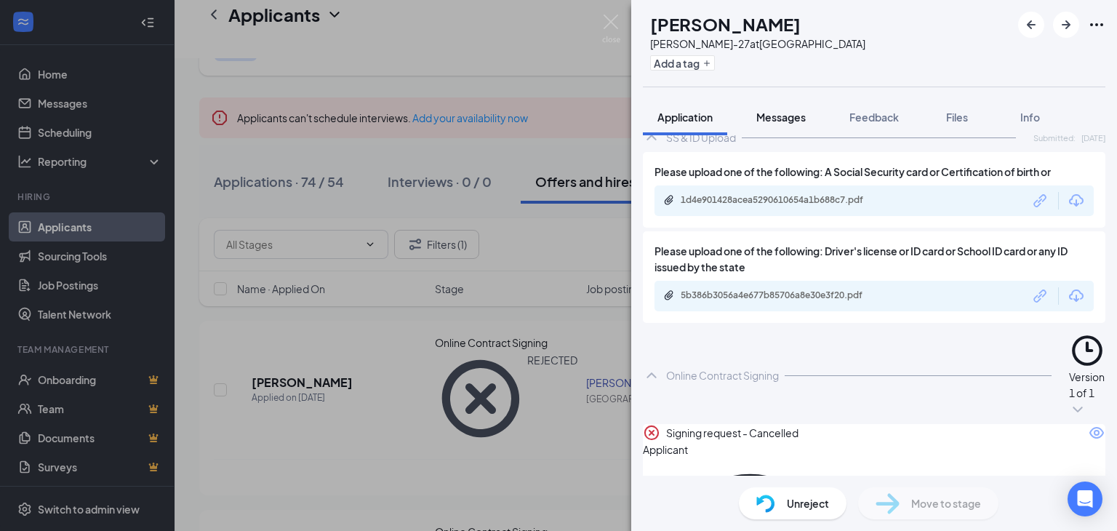
click at [767, 115] on span "Messages" at bounding box center [780, 117] width 49 height 13
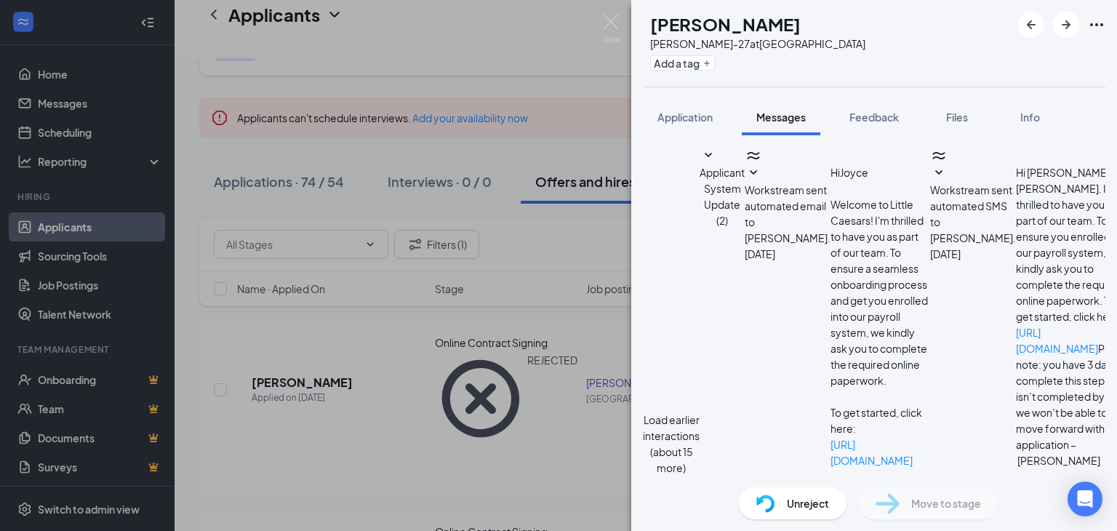
scroll to position [267, 0]
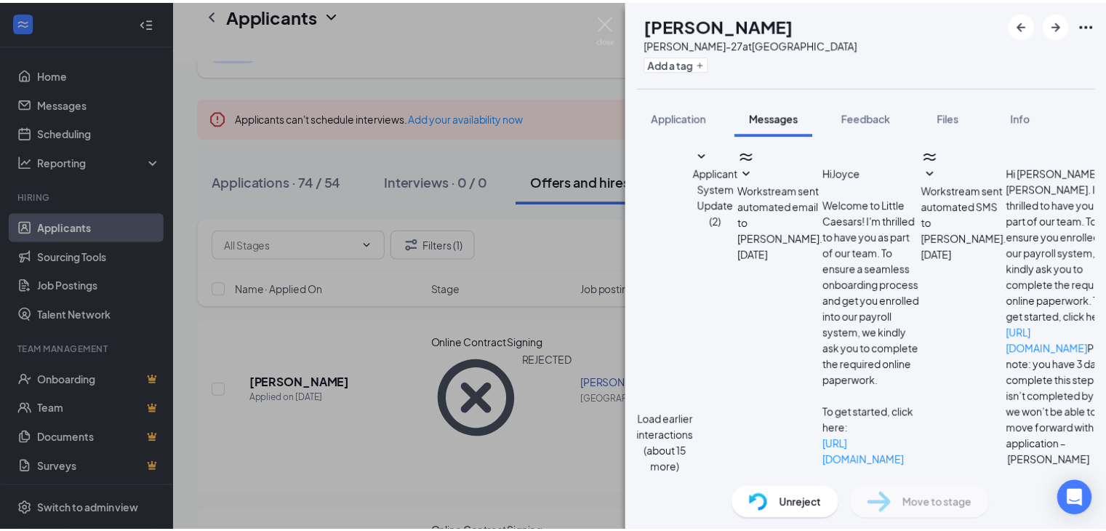
scroll to position [451, 0]
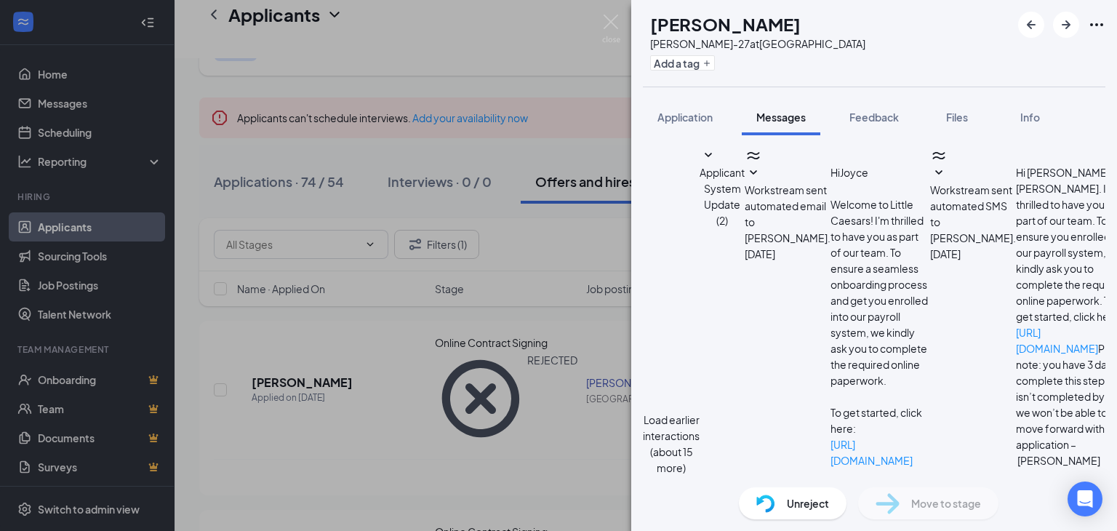
click at [614, 23] on img at bounding box center [611, 29] width 18 height 28
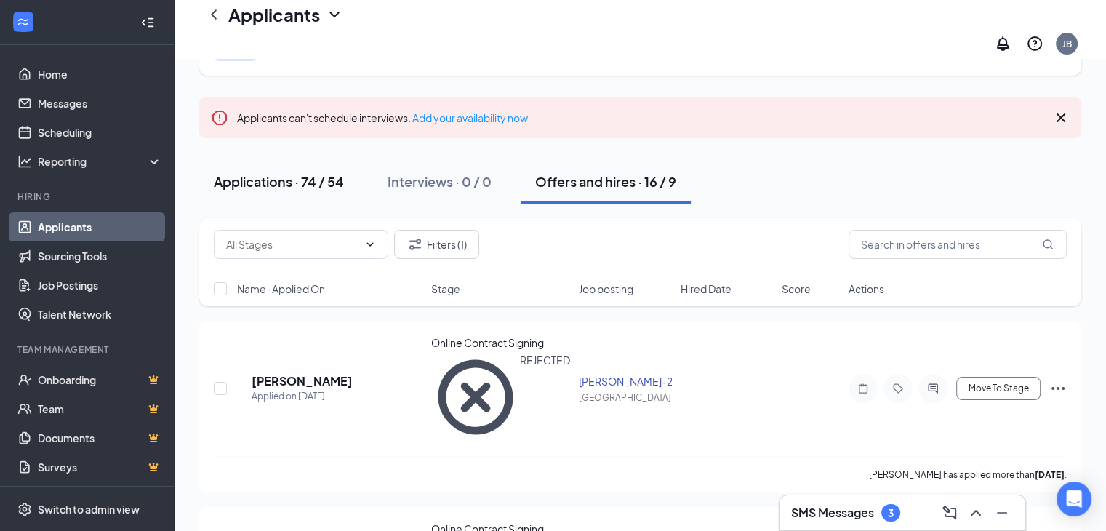
click at [308, 172] on div "Applications · 74 / 54" at bounding box center [279, 181] width 130 height 18
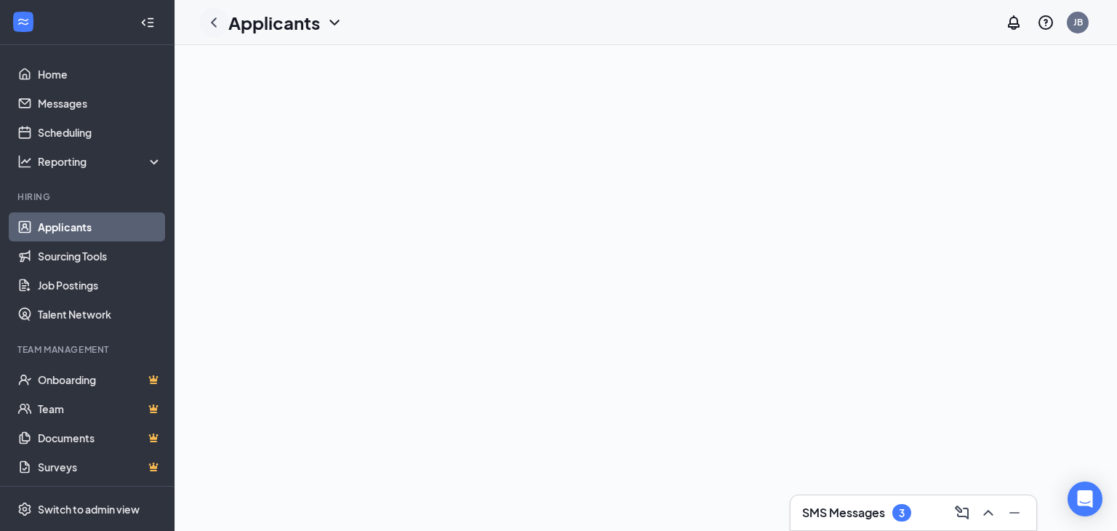
click at [216, 23] on icon "ChevronLeft" at bounding box center [213, 22] width 17 height 17
click at [100, 225] on link "Applicants" at bounding box center [100, 226] width 124 height 29
click at [256, 22] on h1 "Applicants" at bounding box center [245, 22] width 92 height 25
click at [79, 228] on link "Applicants" at bounding box center [100, 226] width 124 height 29
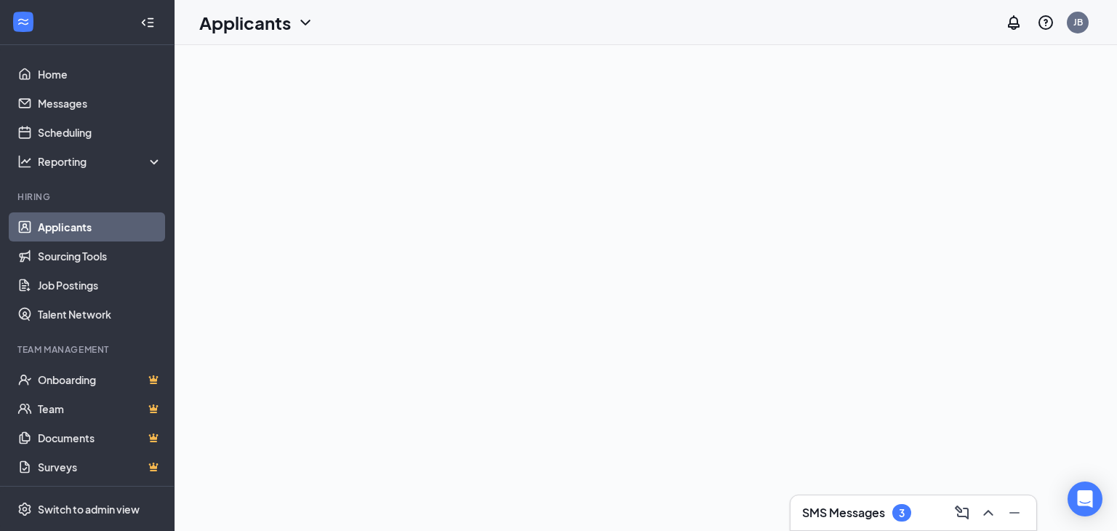
click at [38, 224] on link "Applicants" at bounding box center [100, 226] width 124 height 29
click at [63, 227] on link "Applicants" at bounding box center [100, 226] width 124 height 29
